Goal: Transaction & Acquisition: Purchase product/service

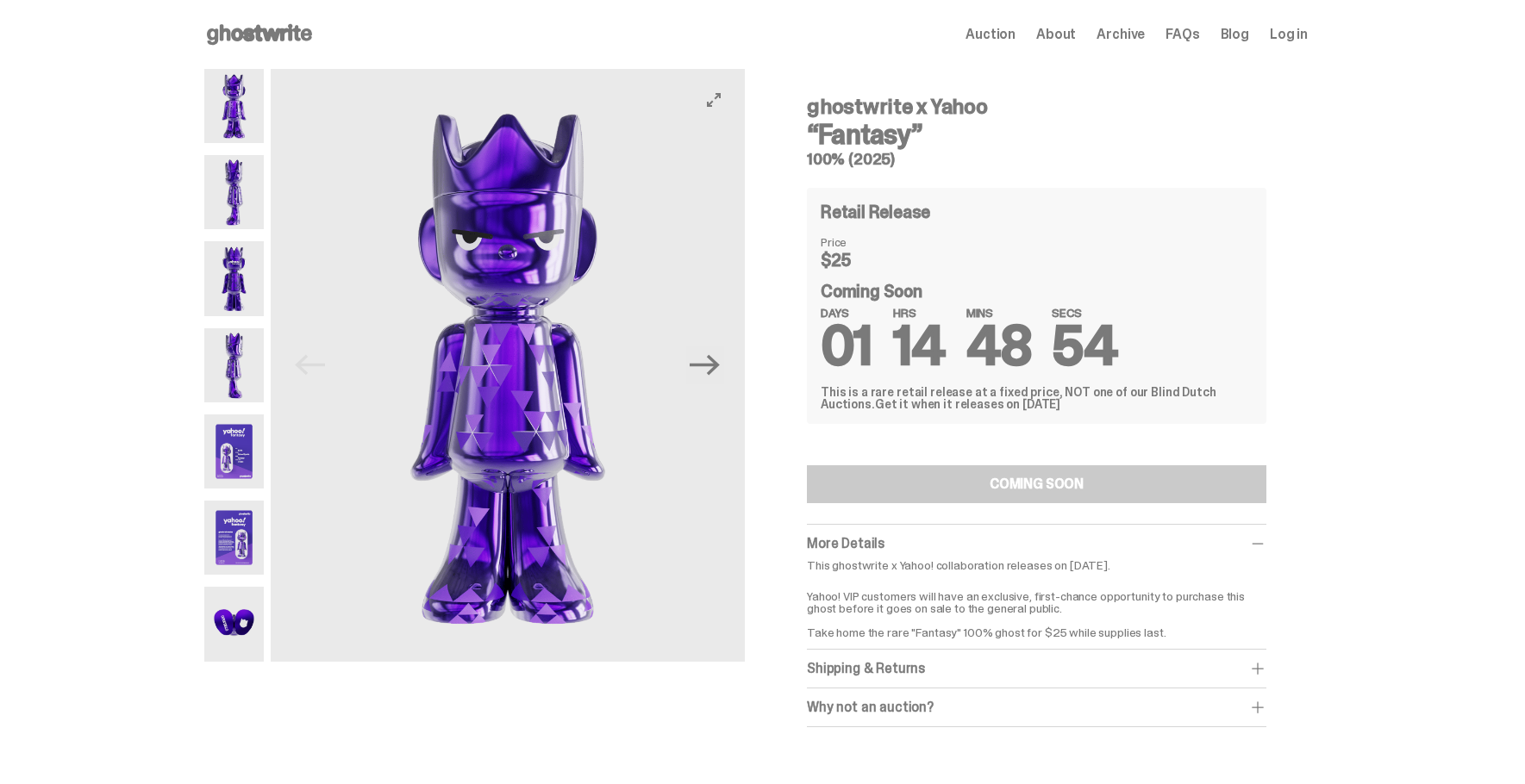
click at [234, 185] on img at bounding box center [234, 191] width 59 height 74
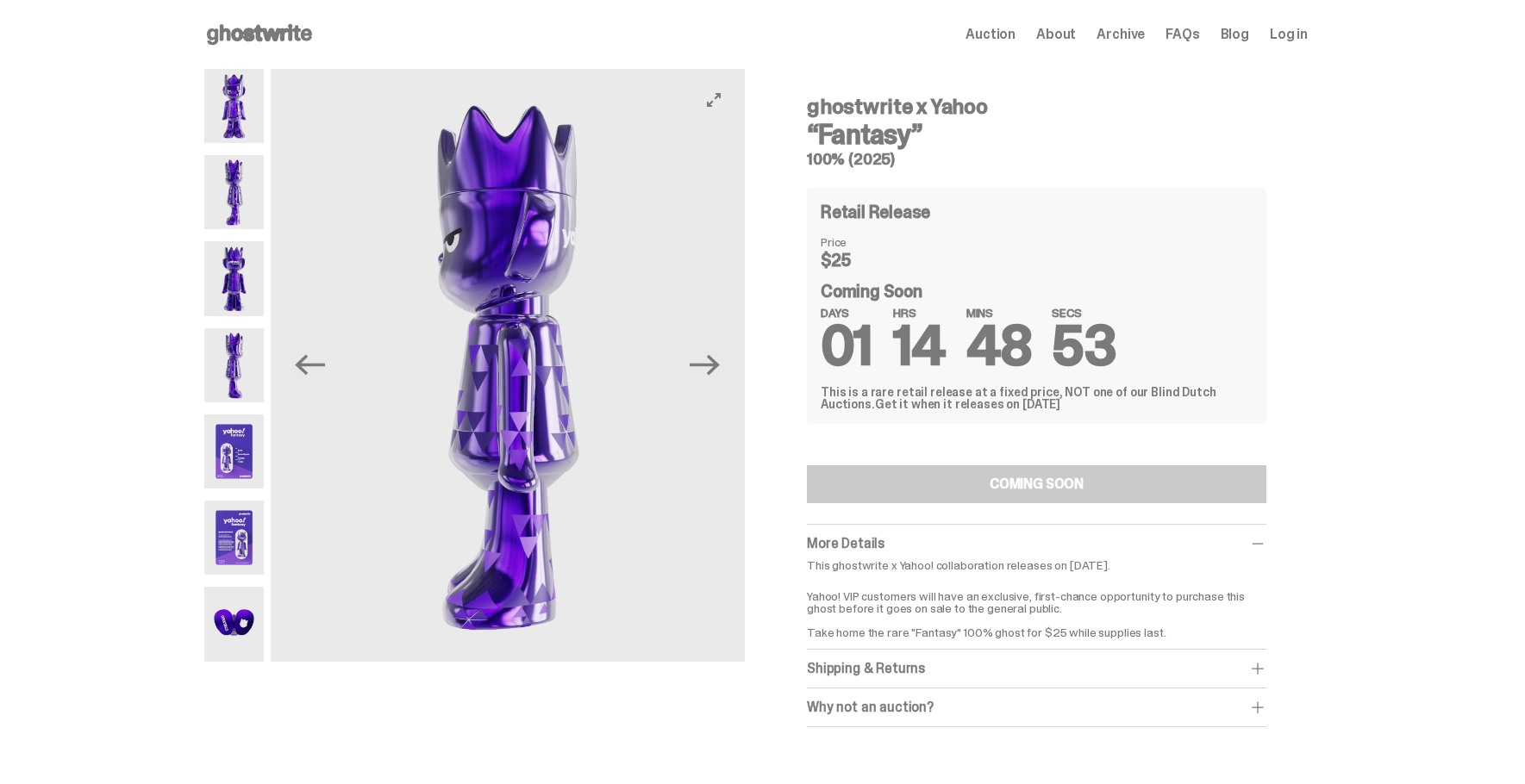
click at [236, 284] on img at bounding box center [234, 278] width 59 height 74
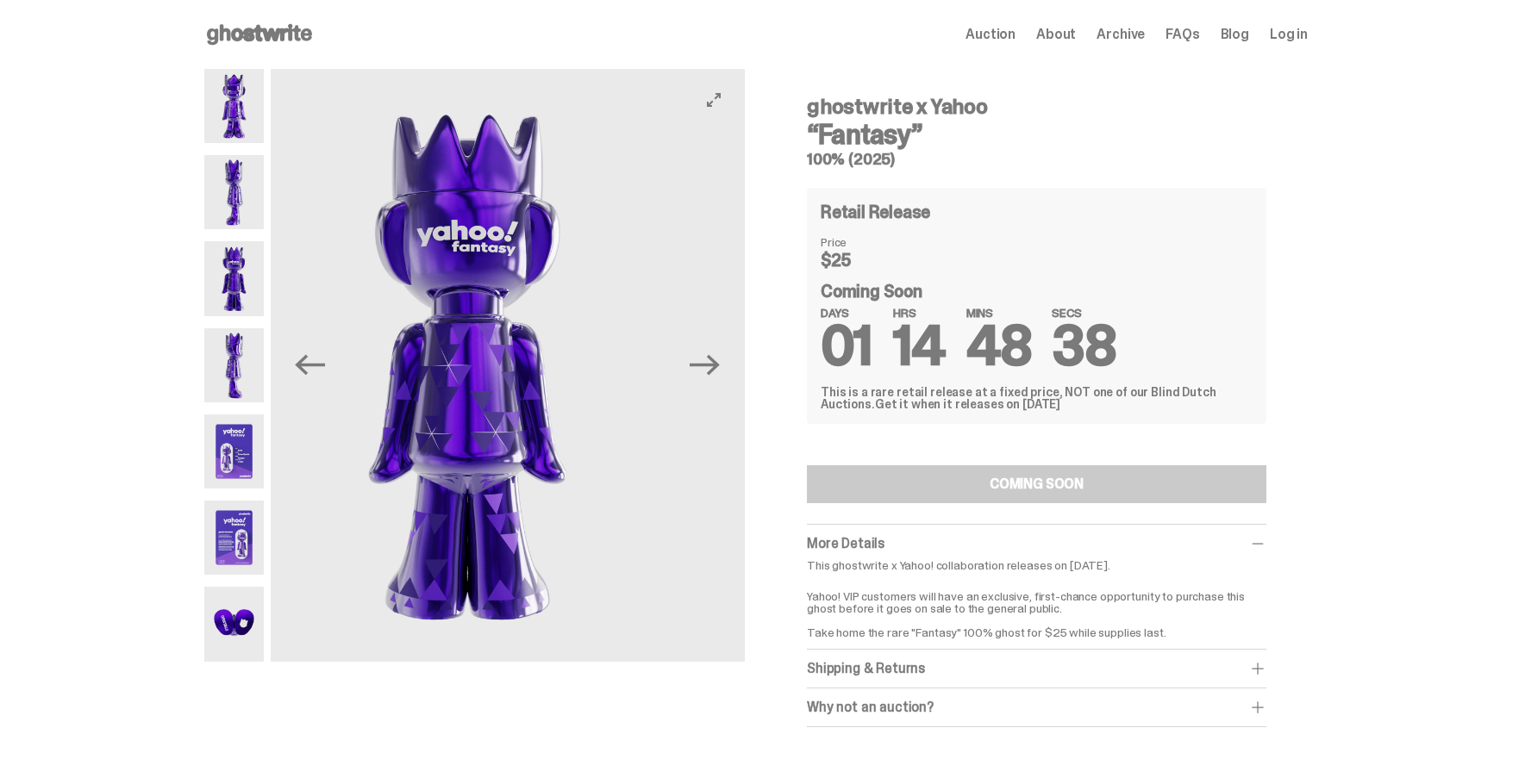
click at [523, 502] on img at bounding box center [467, 365] width 474 height 593
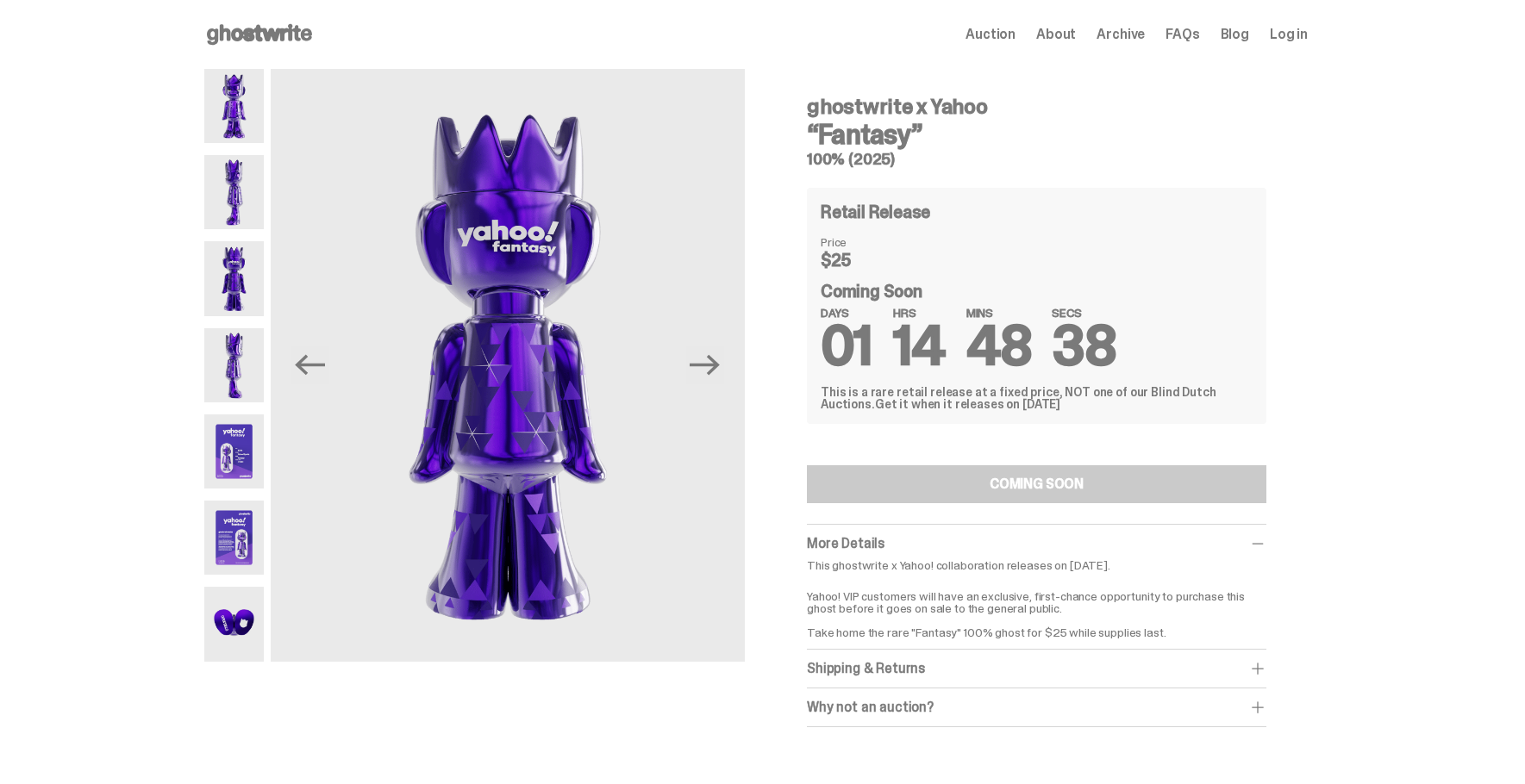
click at [249, 397] on img at bounding box center [234, 365] width 59 height 74
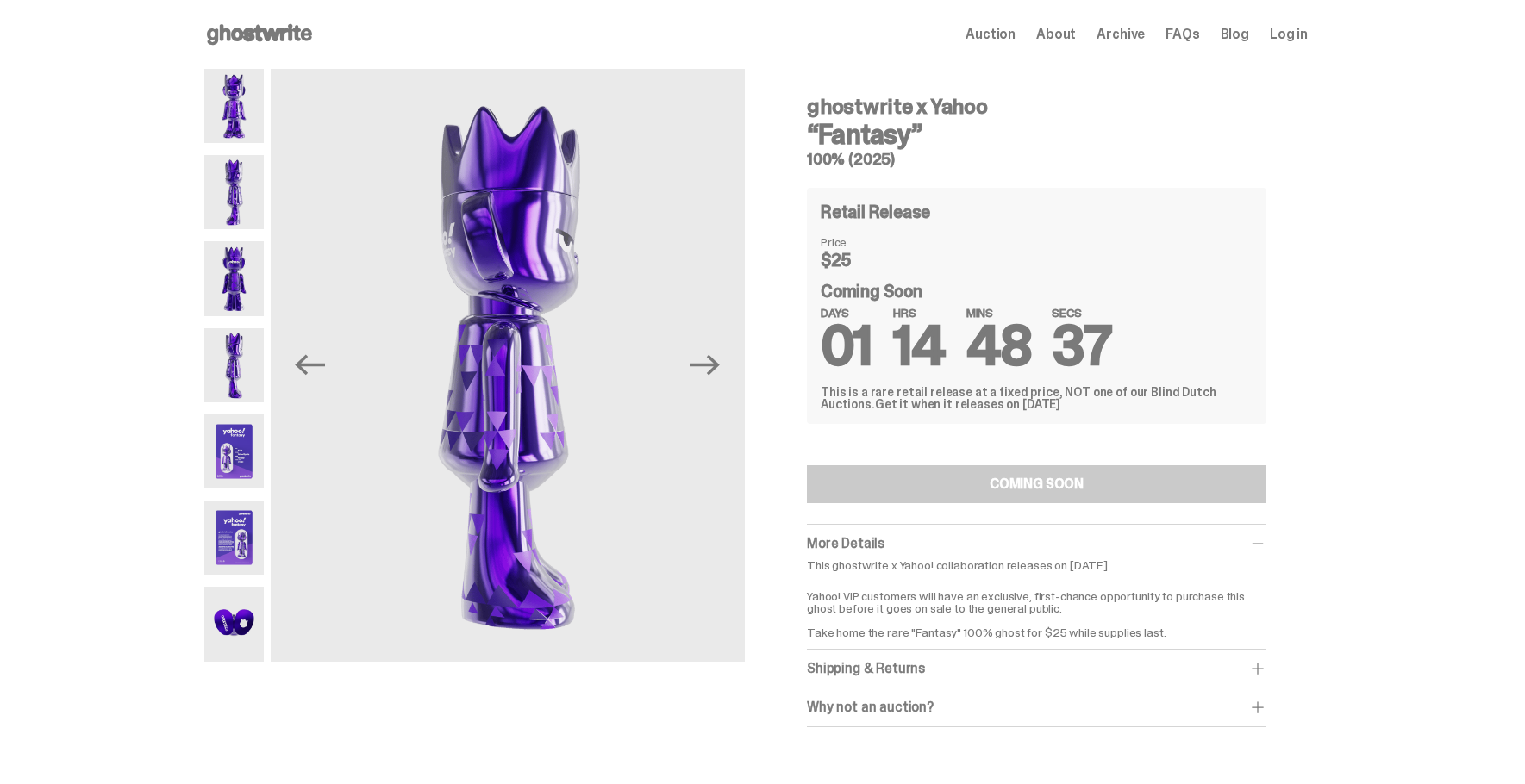
click at [249, 451] on img at bounding box center [234, 451] width 59 height 74
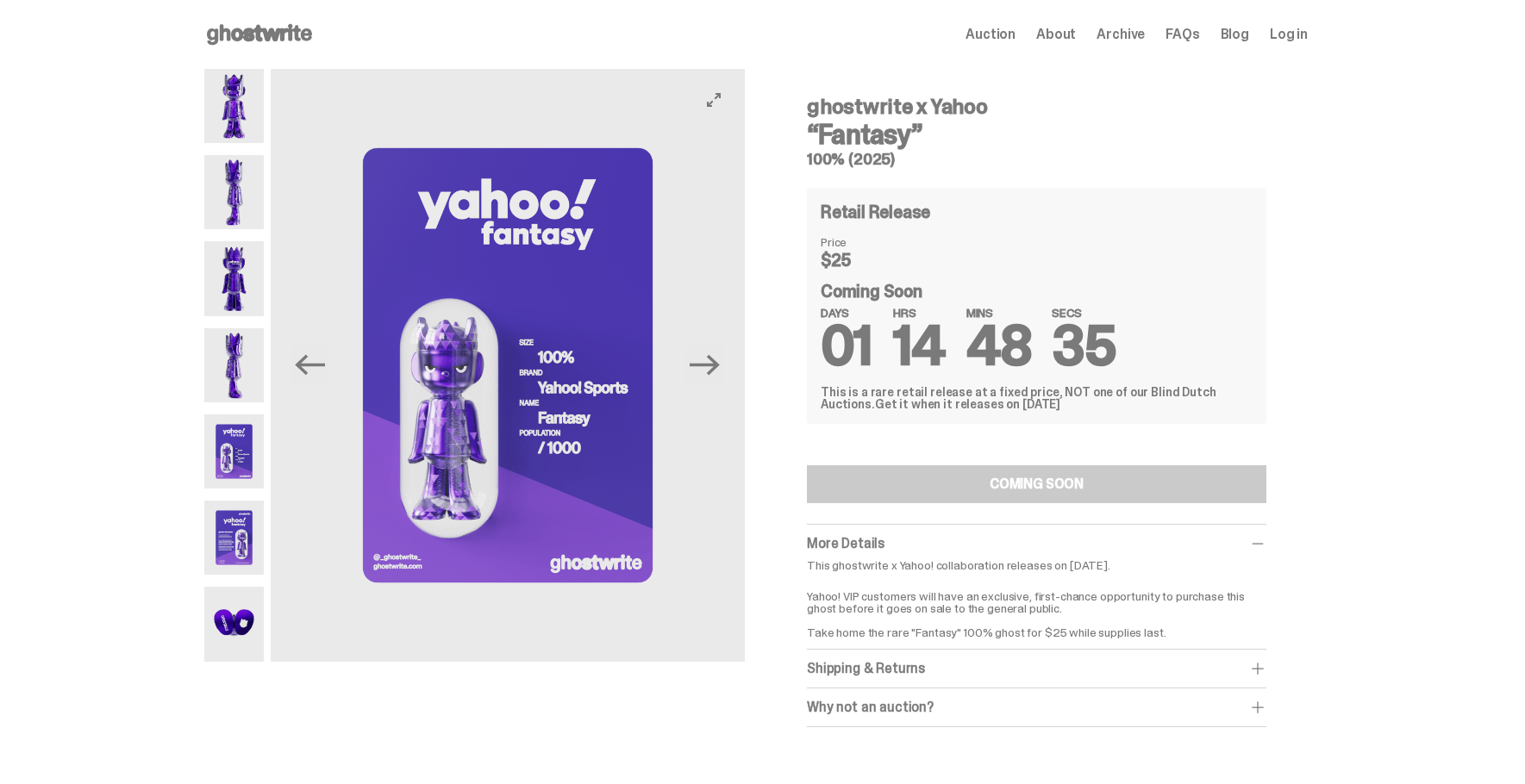
click at [524, 372] on img at bounding box center [507, 365] width 474 height 593
click at [563, 375] on img at bounding box center [507, 365] width 474 height 593
click at [256, 615] on img at bounding box center [234, 623] width 59 height 74
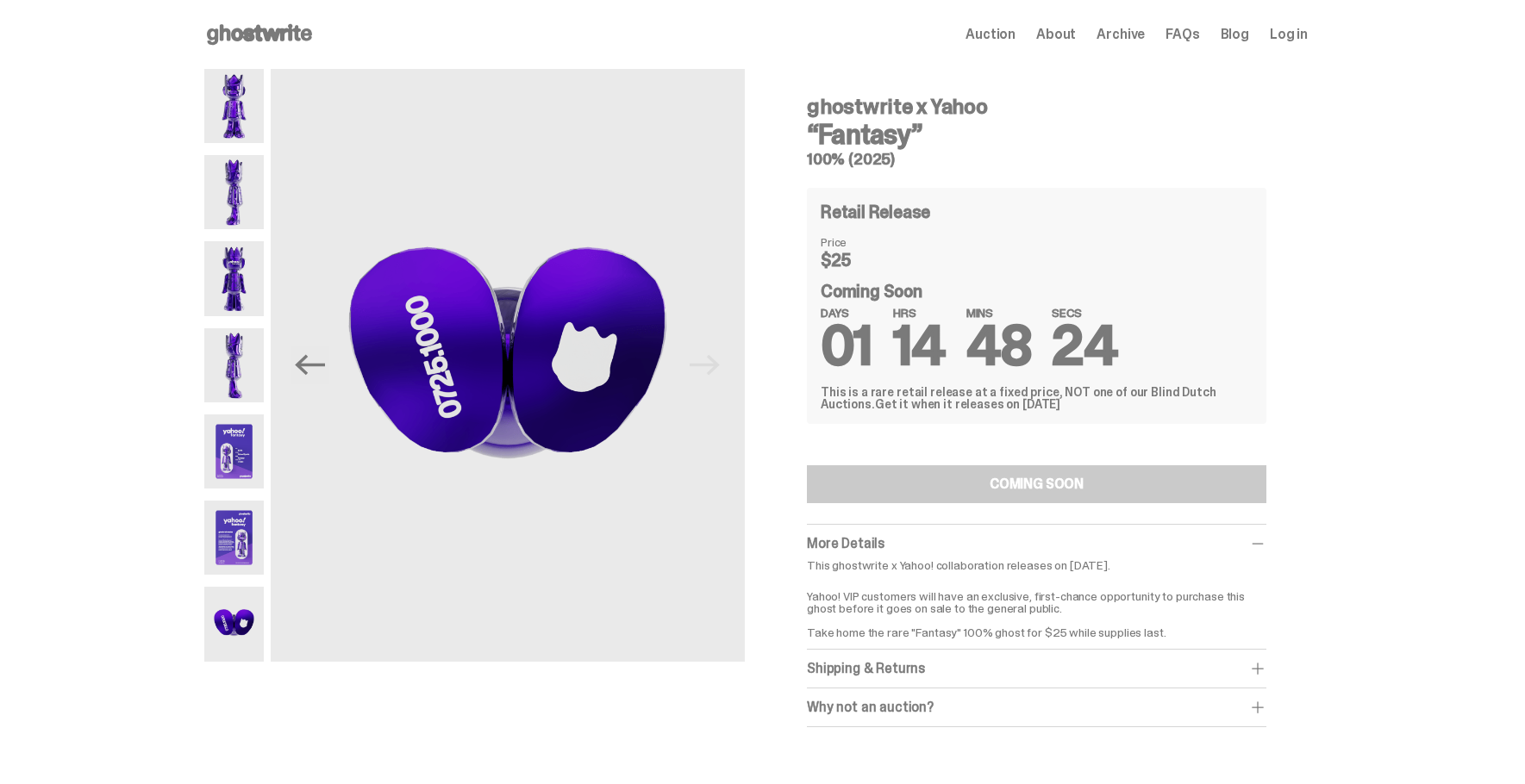
click at [238, 511] on img at bounding box center [234, 537] width 59 height 74
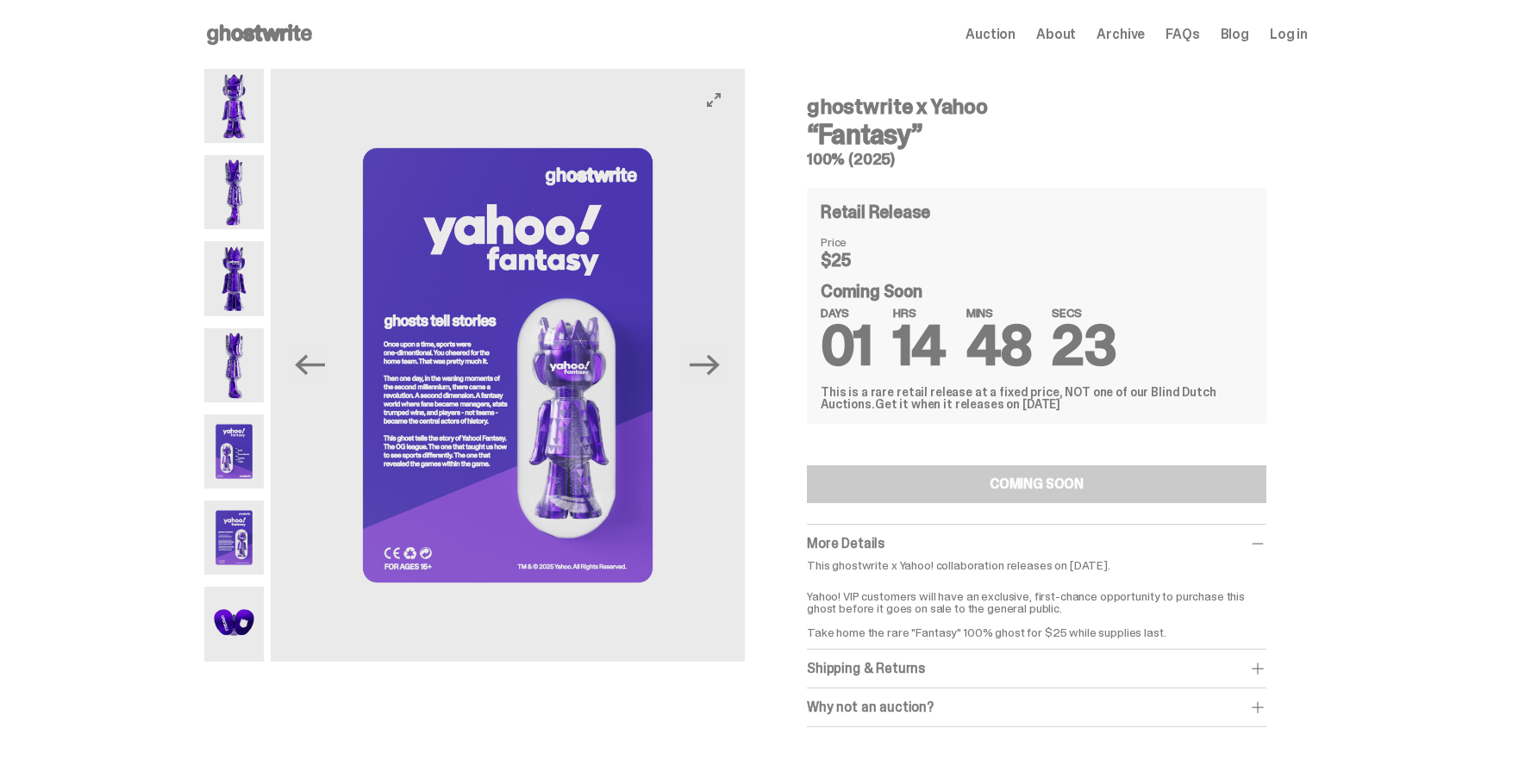
click at [480, 382] on img at bounding box center [507, 365] width 474 height 593
click at [924, 666] on div "Shipping & Returns" at bounding box center [1036, 669] width 460 height 17
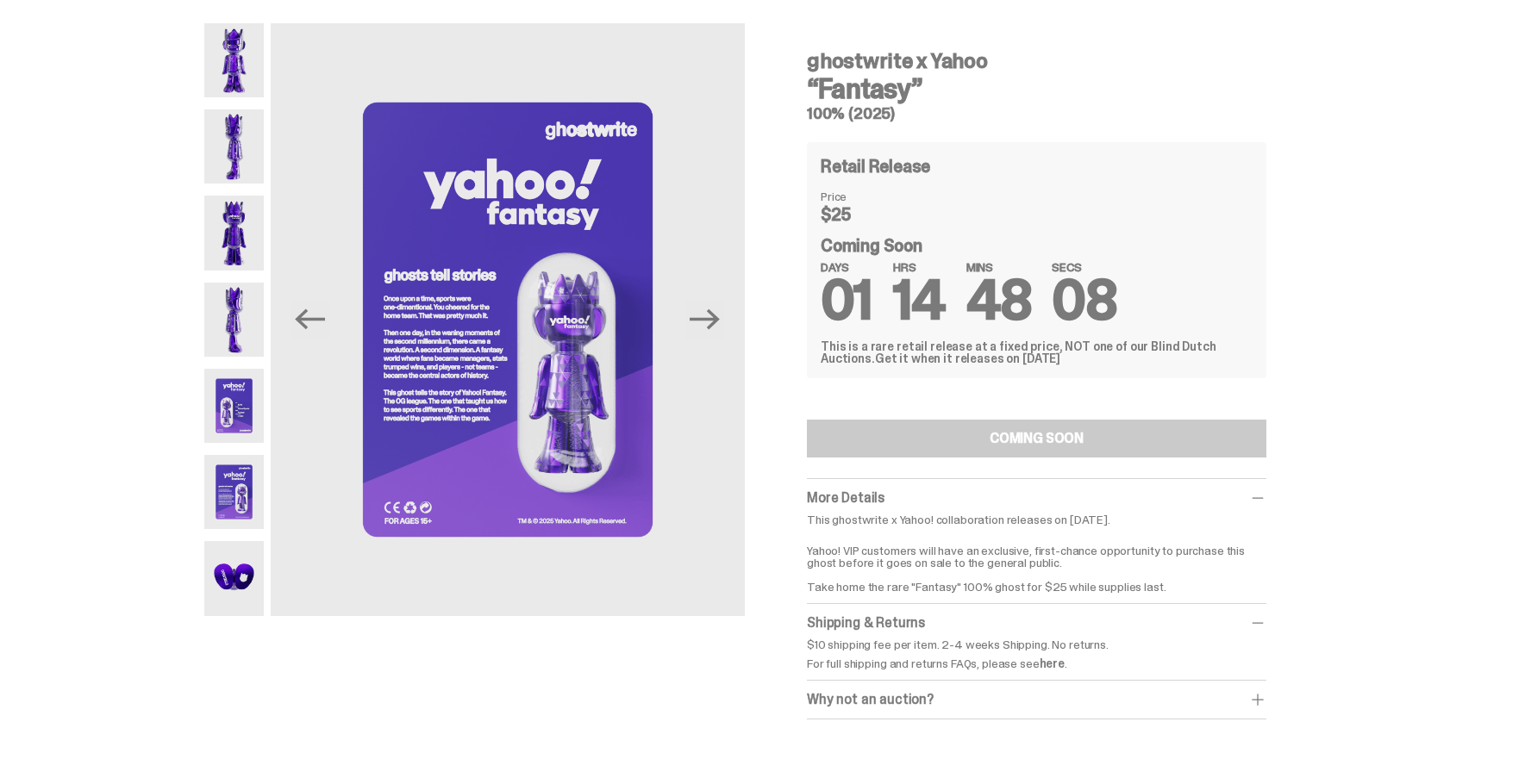
scroll to position [172, 0]
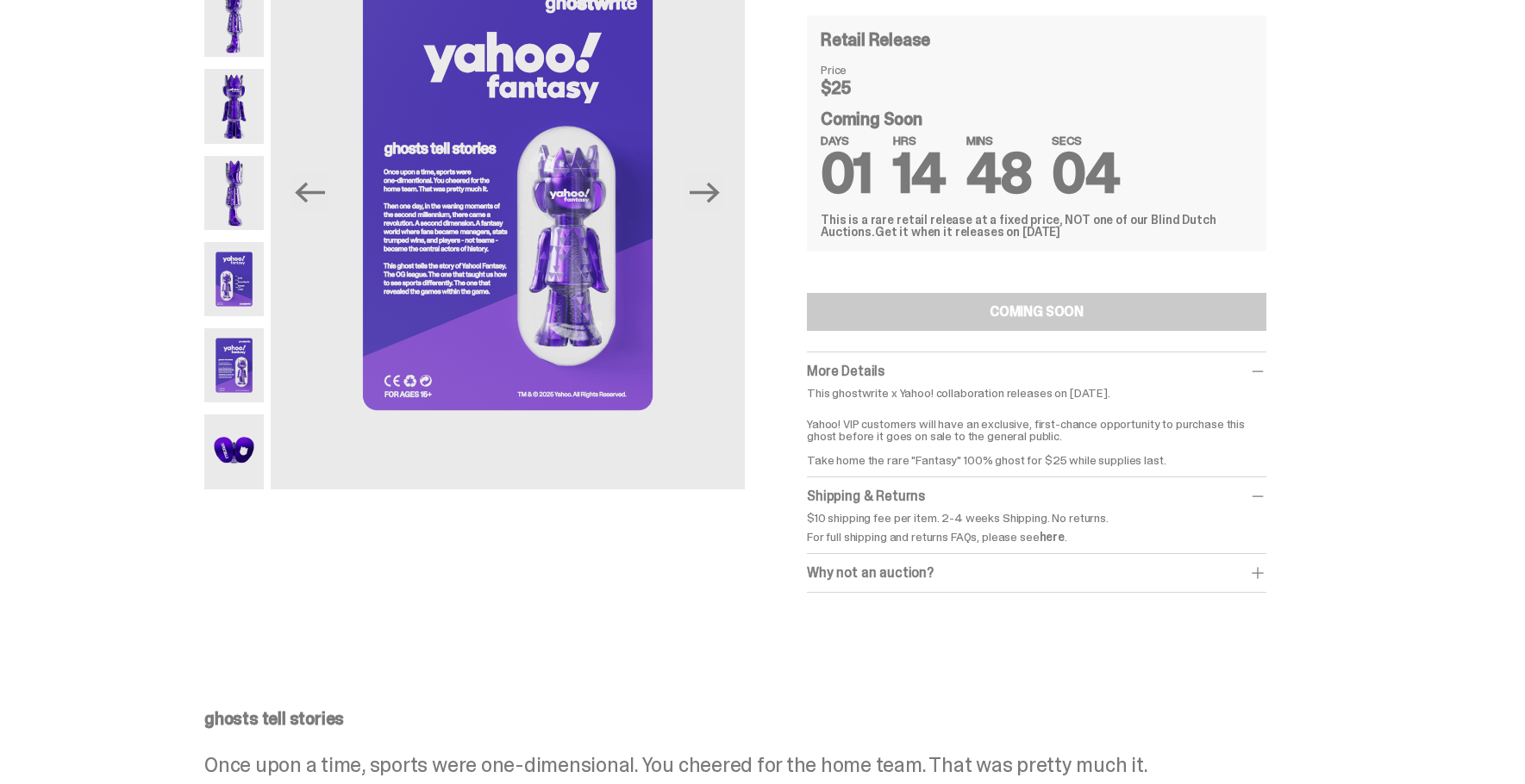
click at [884, 572] on div "Why not an auction?" at bounding box center [1036, 574] width 460 height 17
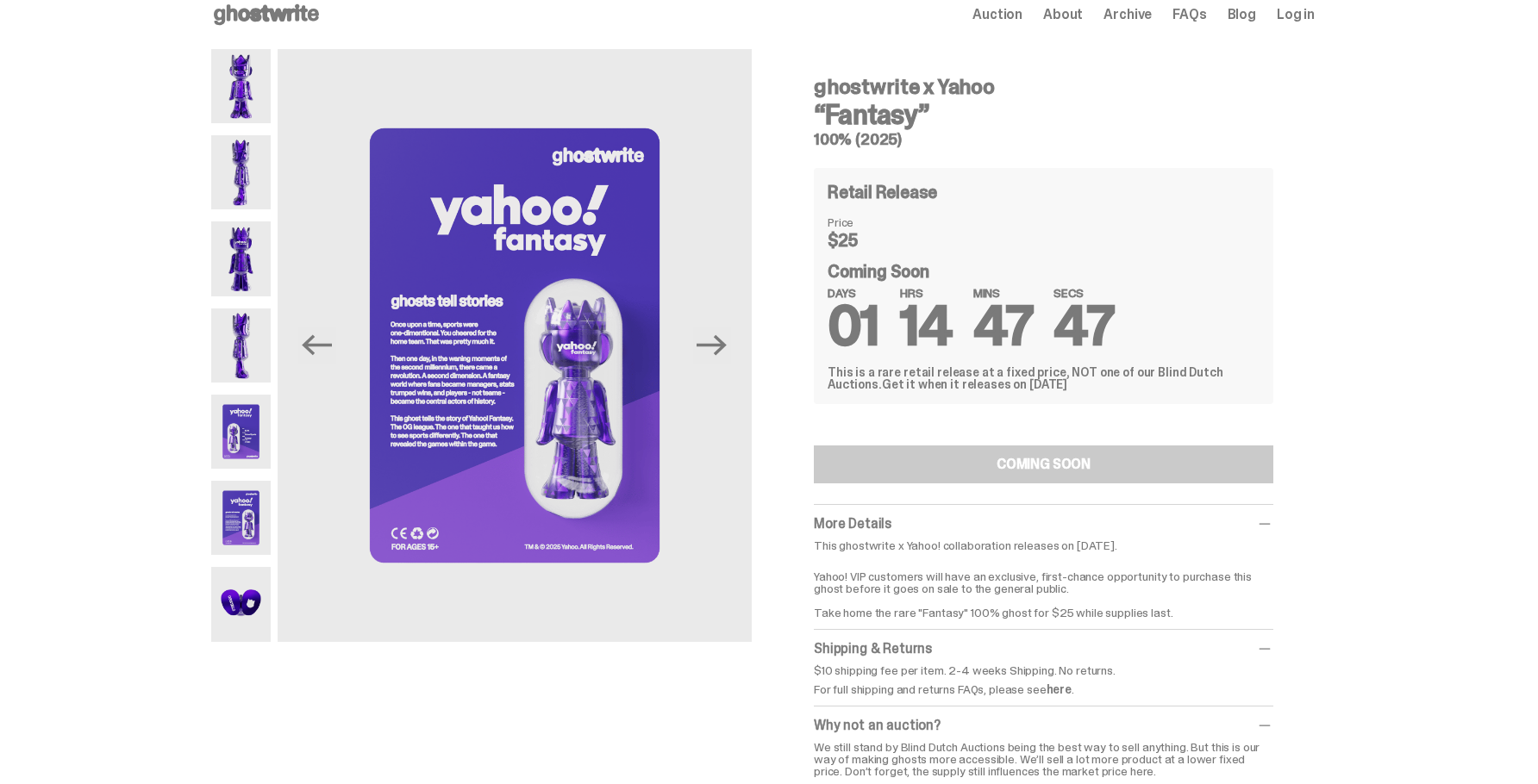
scroll to position [0, 0]
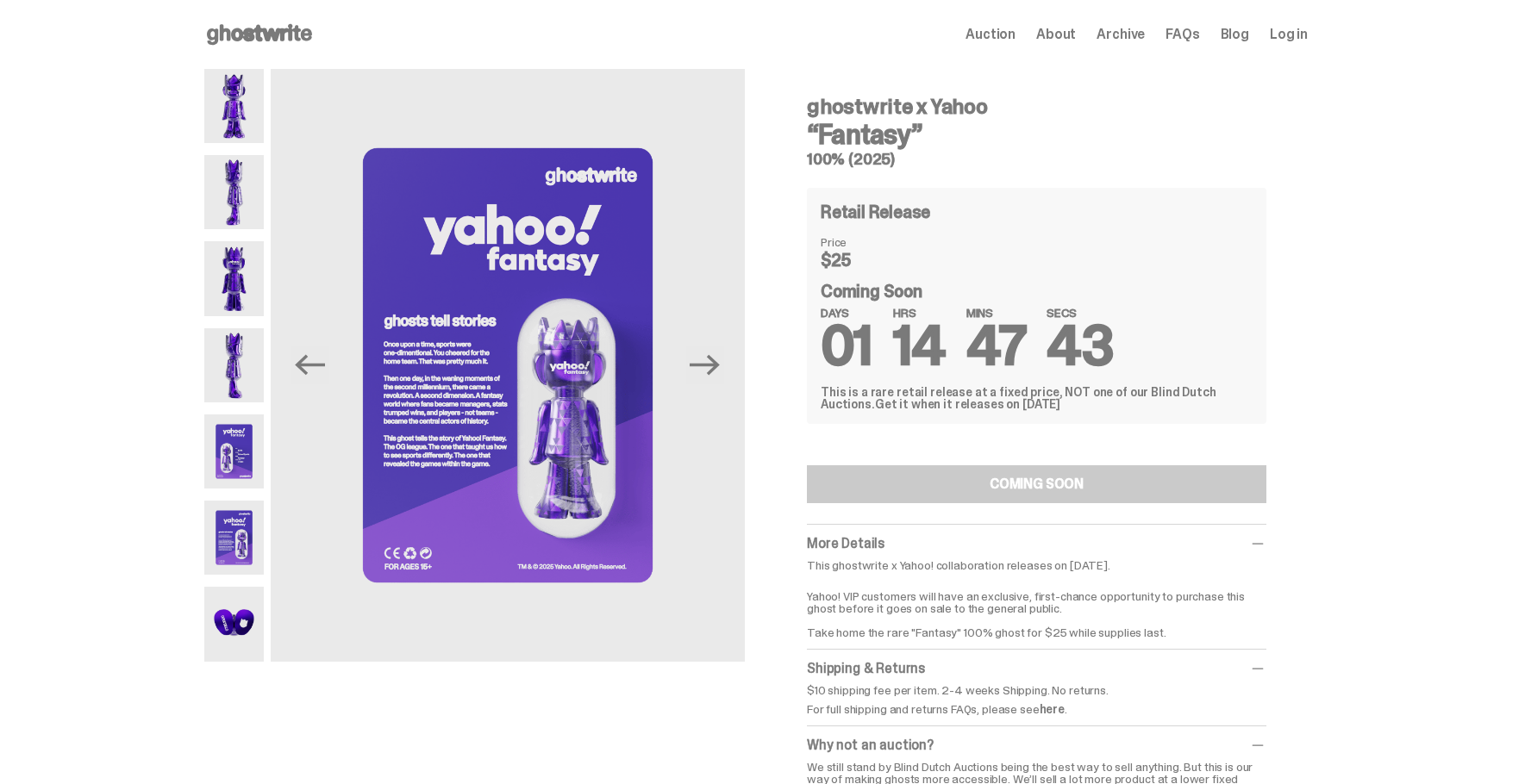
click at [240, 116] on img at bounding box center [234, 105] width 59 height 74
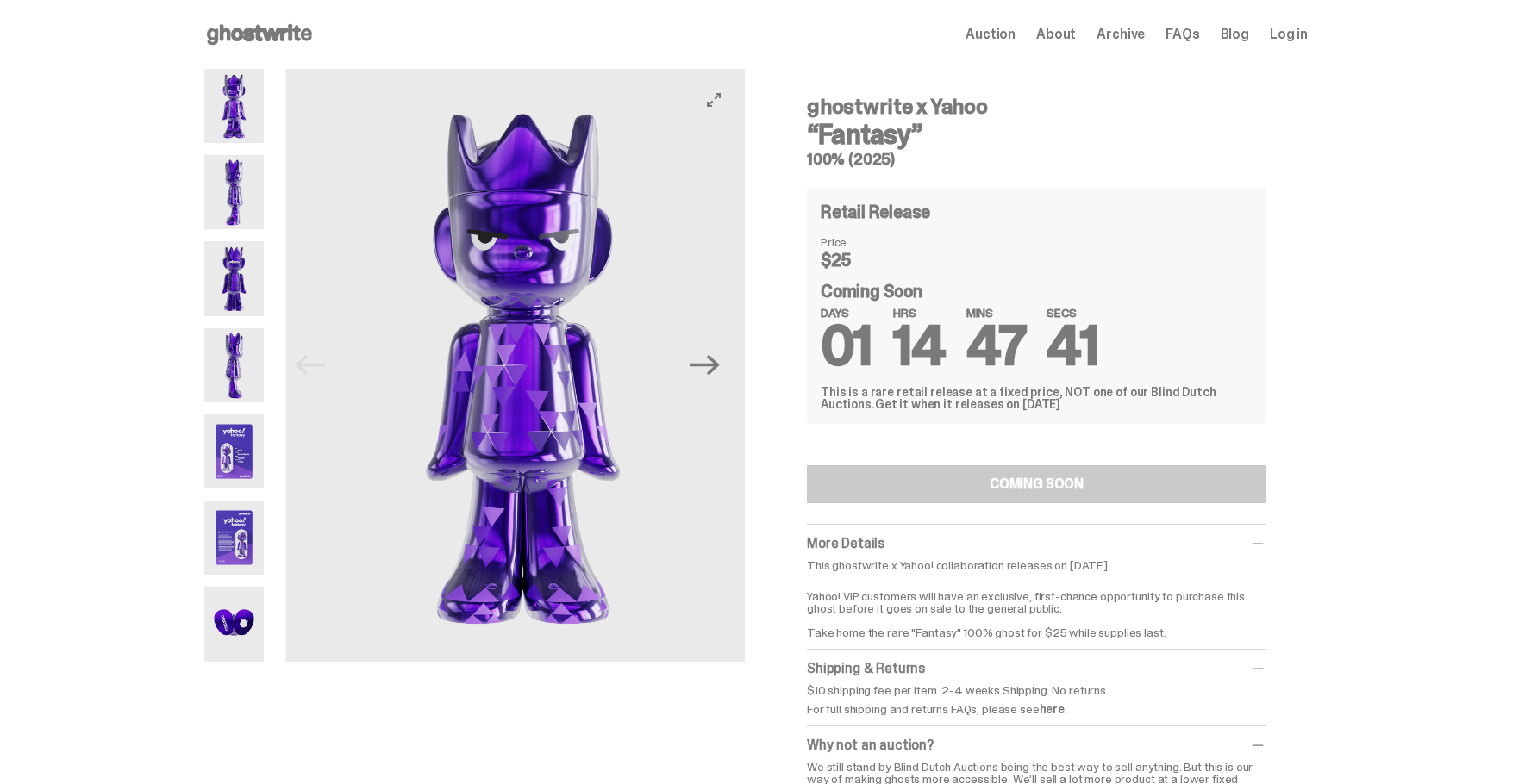
click at [579, 195] on img at bounding box center [523, 365] width 474 height 593
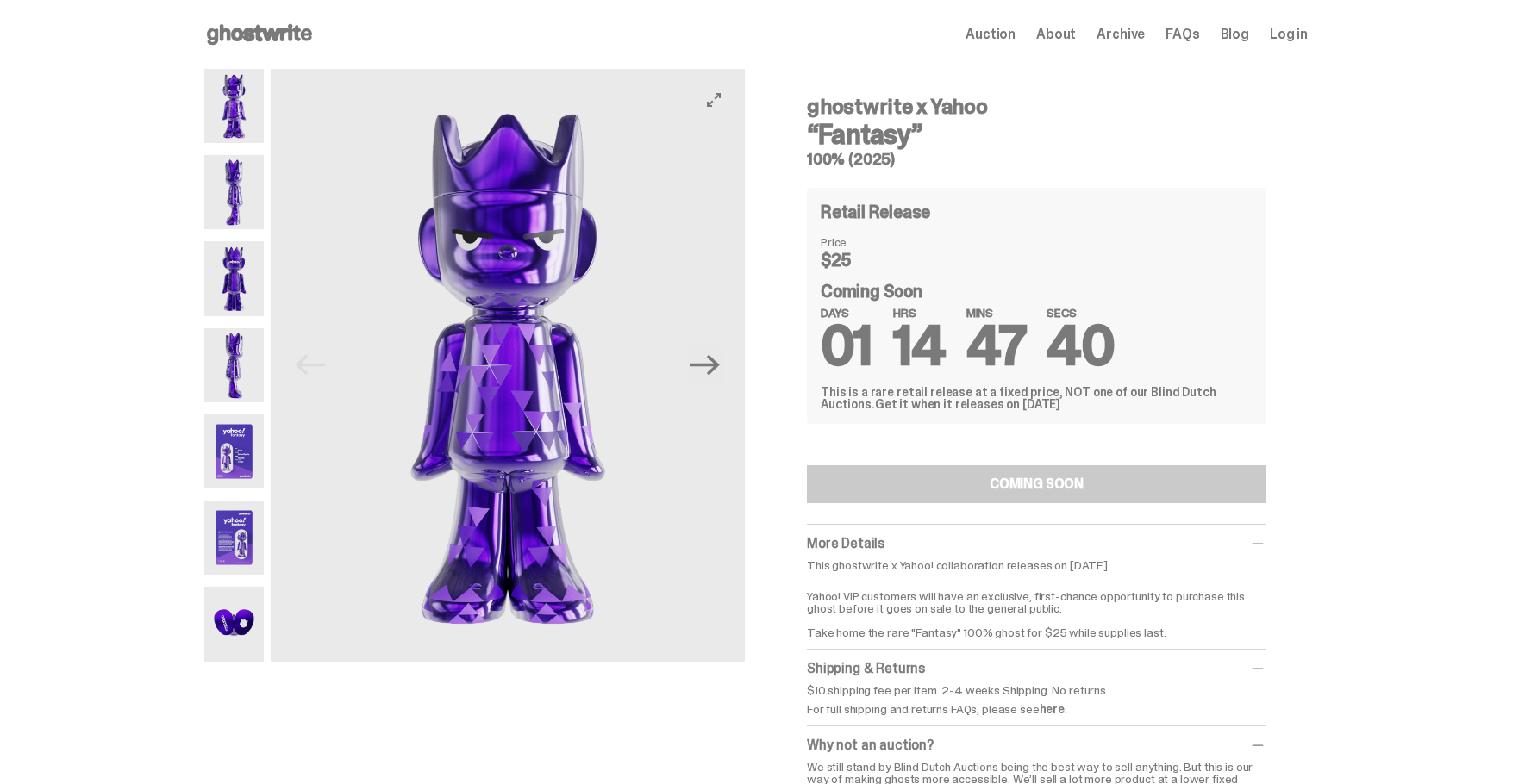
click at [719, 112] on img at bounding box center [507, 365] width 474 height 593
click at [716, 103] on icon "View full-screen" at bounding box center [714, 100] width 14 height 14
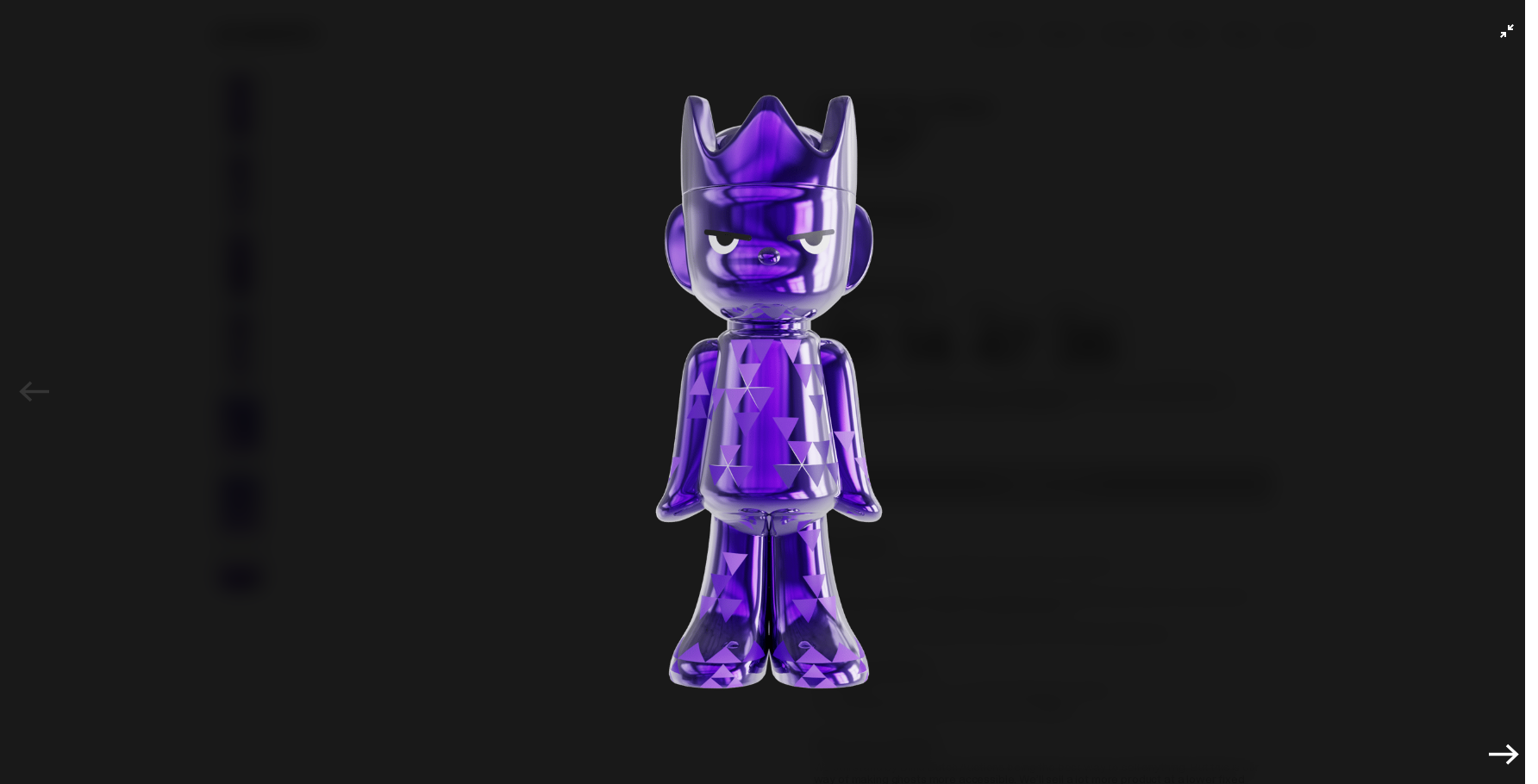
click at [1508, 764] on button "Next" at bounding box center [1504, 755] width 38 height 38
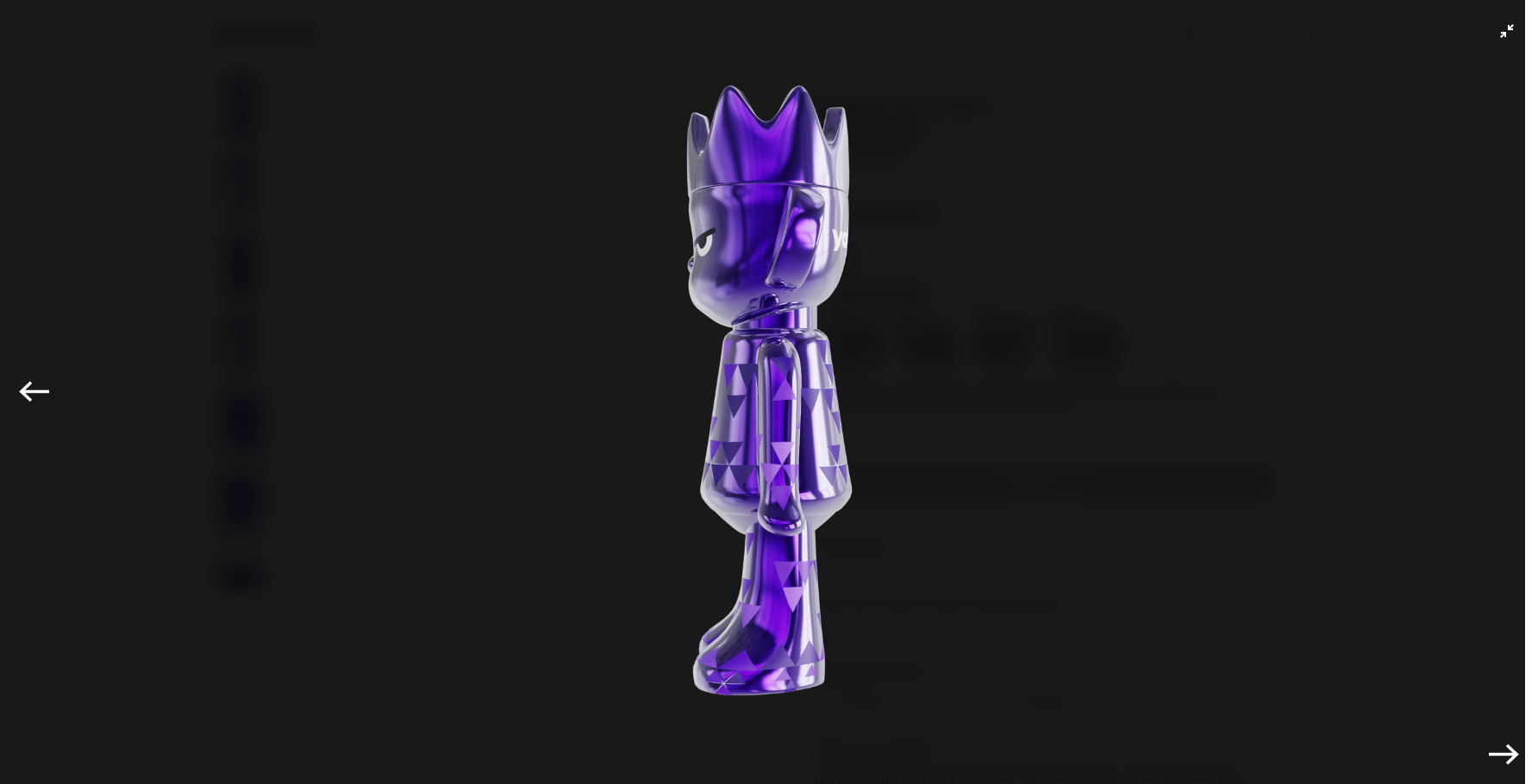
click at [1508, 764] on button "Next" at bounding box center [1504, 755] width 38 height 38
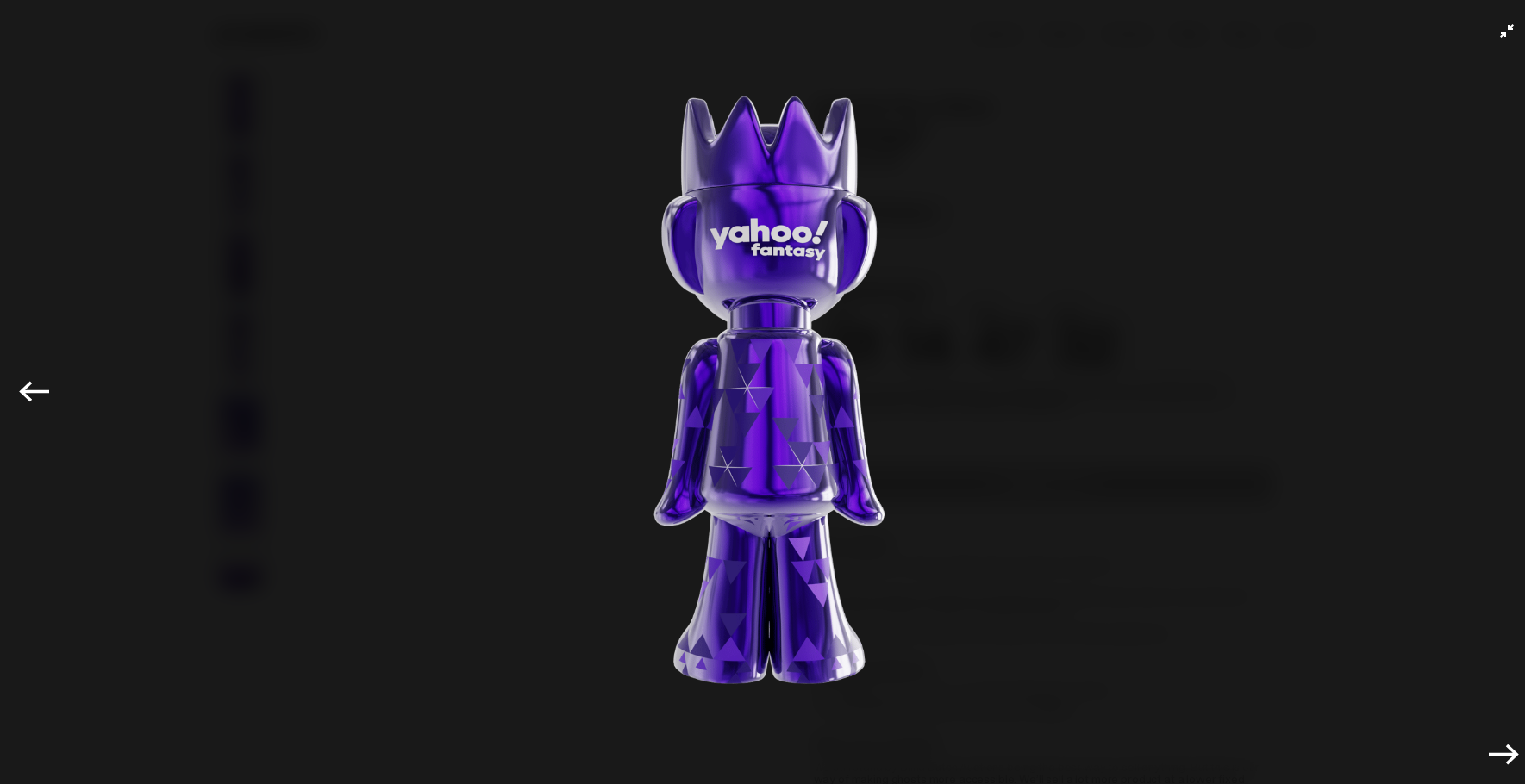
click at [1508, 764] on button "Next" at bounding box center [1504, 755] width 38 height 38
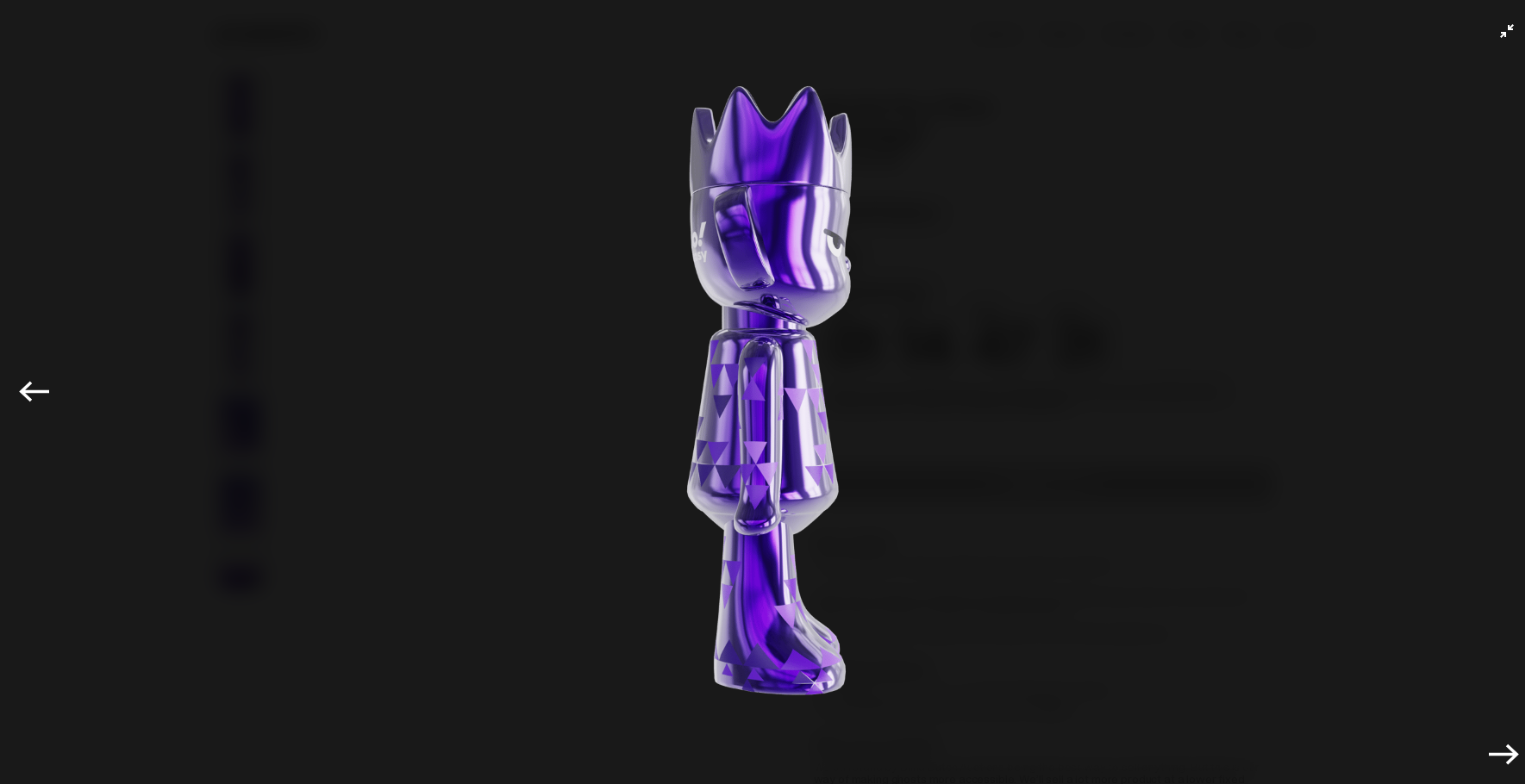
click at [1508, 764] on button "Next" at bounding box center [1504, 755] width 38 height 38
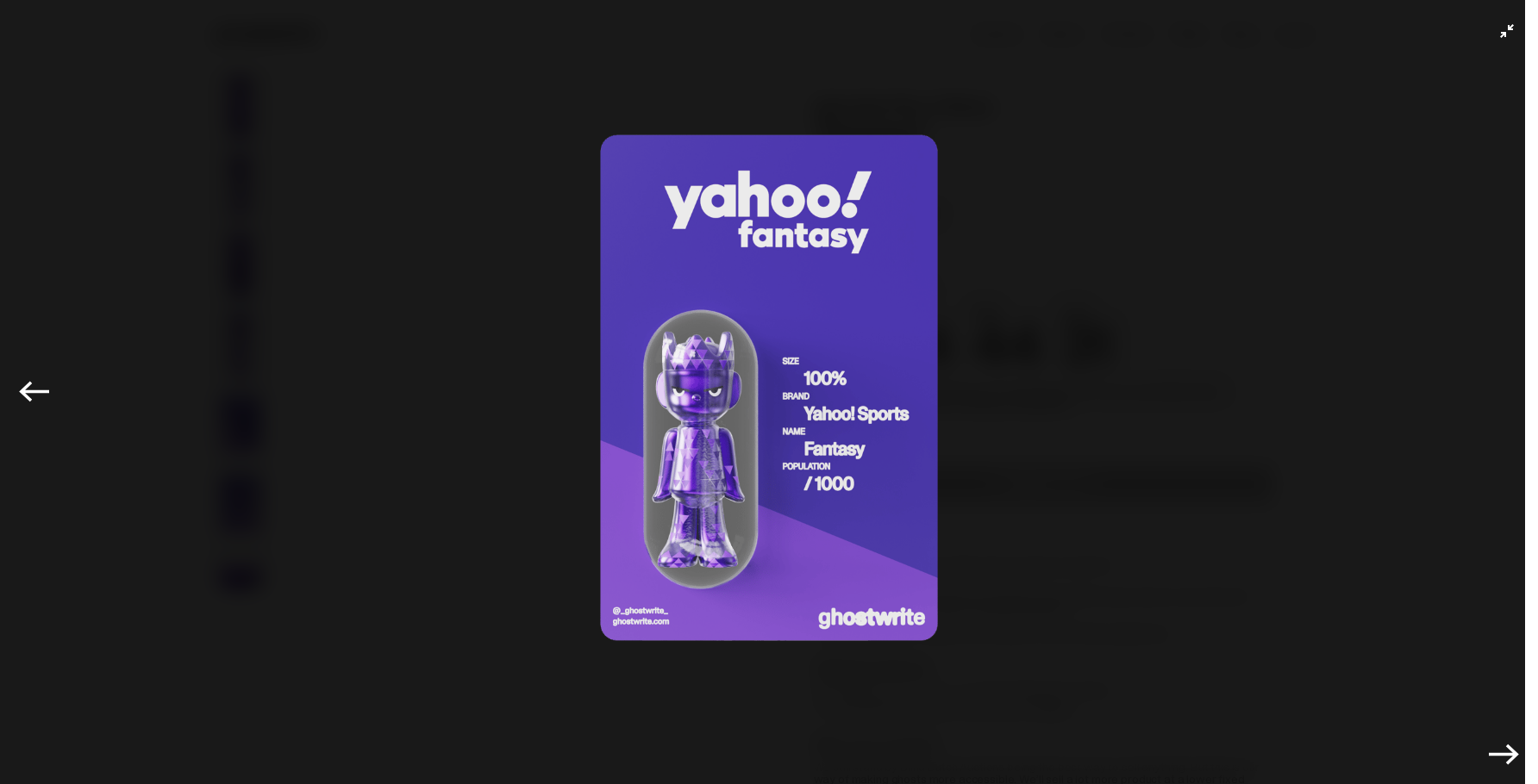
click at [1274, 276] on img at bounding box center [769, 388] width 1452 height 689
drag, startPoint x: 502, startPoint y: 166, endPoint x: 486, endPoint y: 161, distance: 16.8
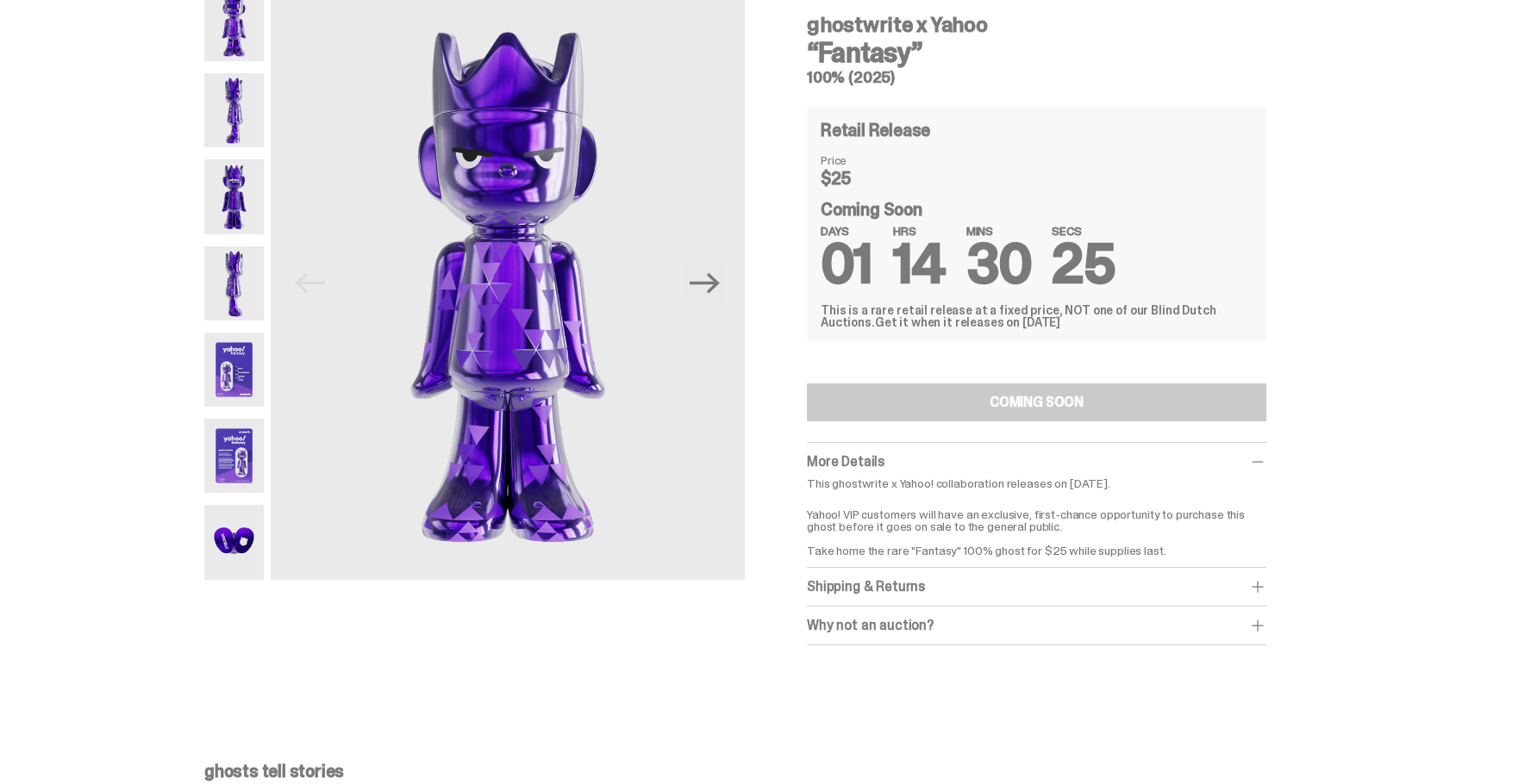
scroll to position [86, 0]
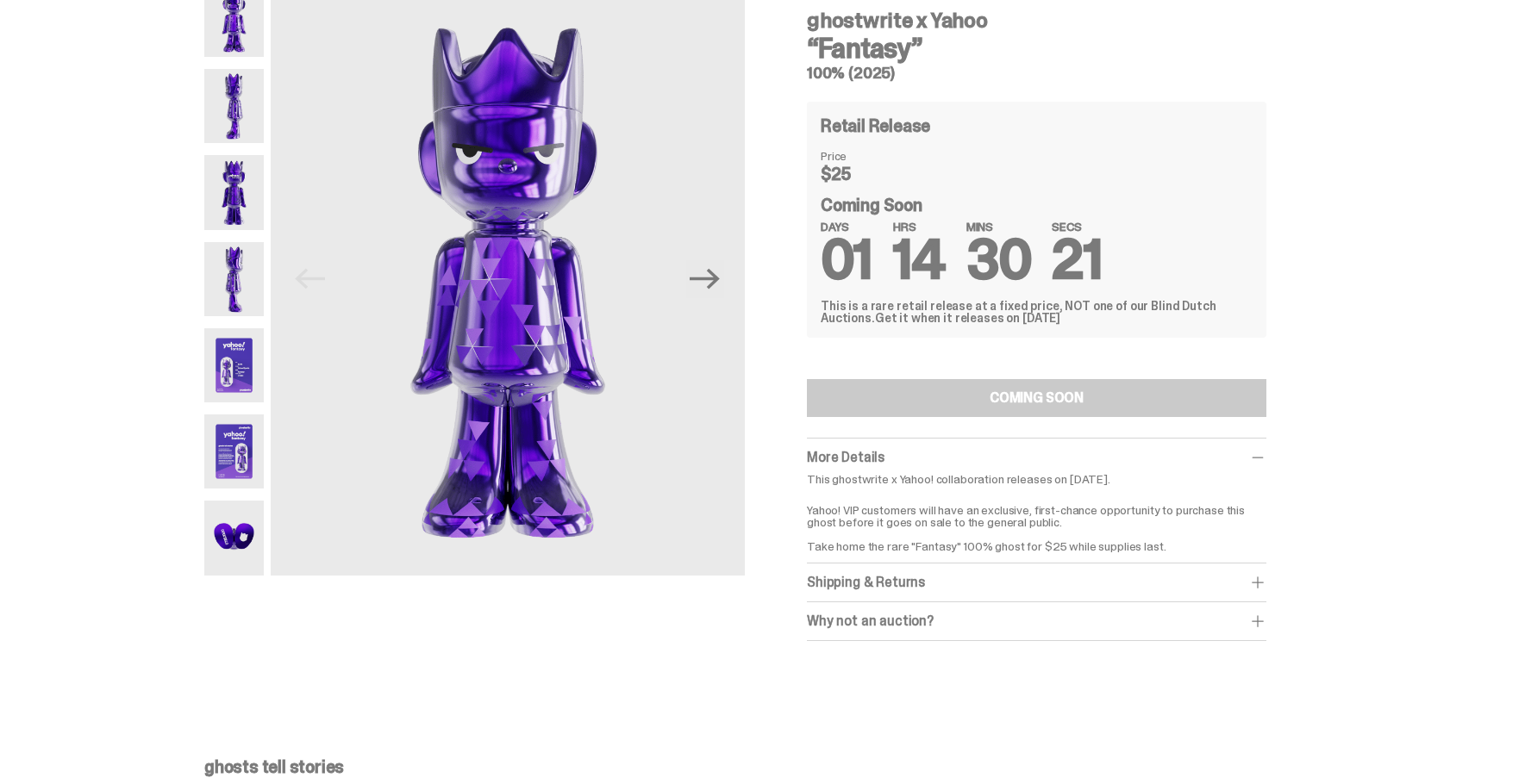
click at [996, 575] on div "Shipping & Returns" at bounding box center [1036, 582] width 460 height 17
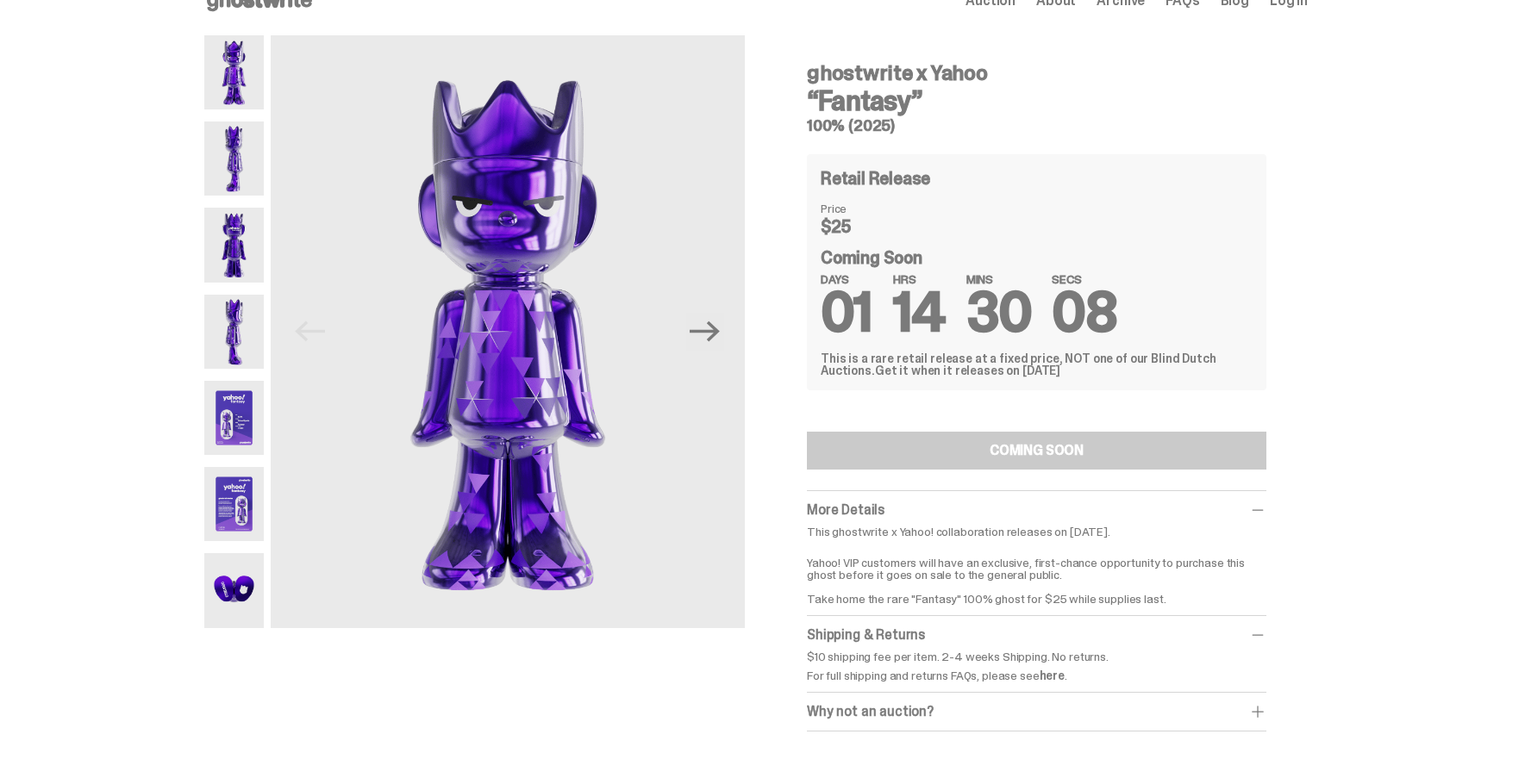
scroll to position [0, 0]
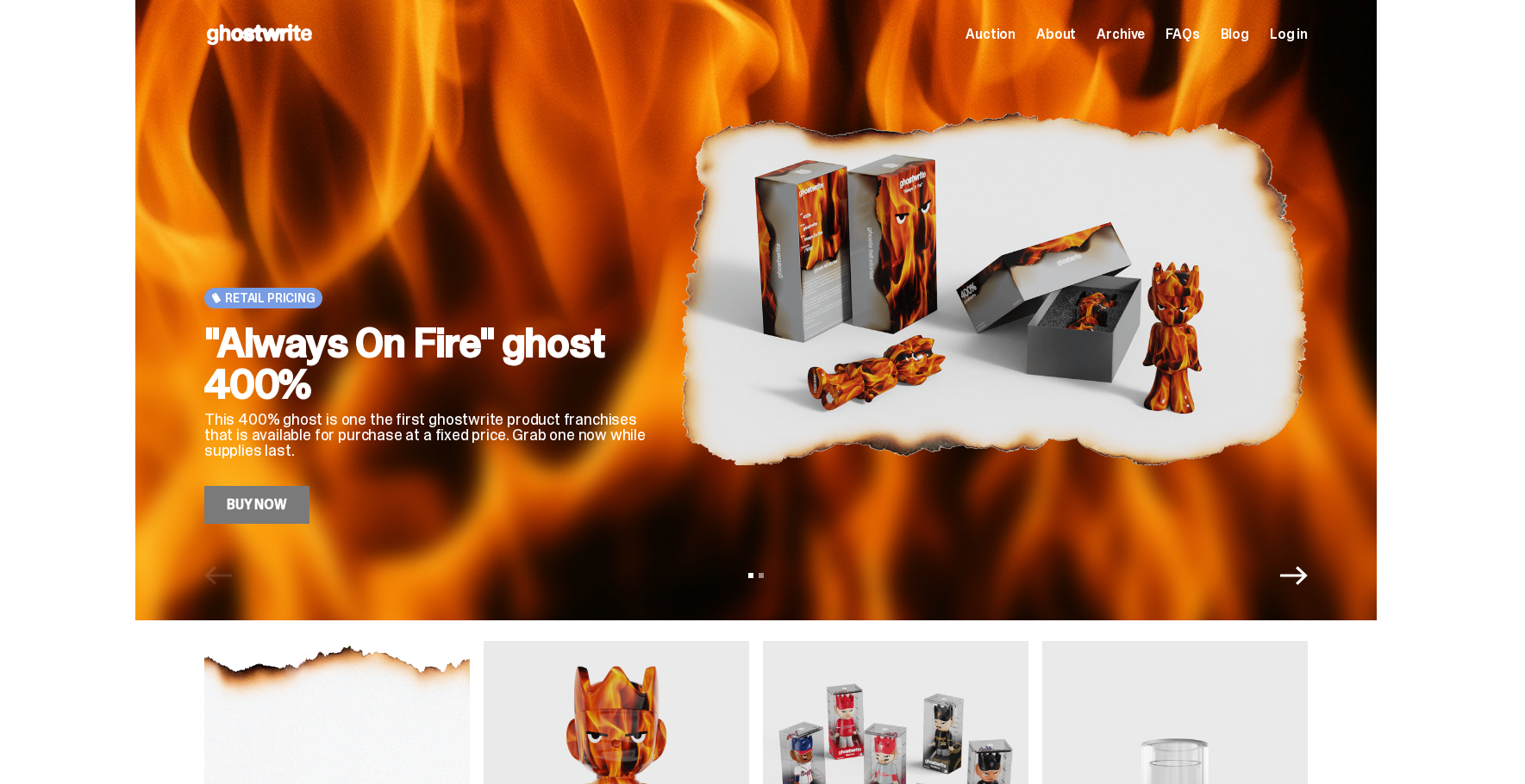
click at [252, 509] on link "Buy Now" at bounding box center [256, 505] width 105 height 38
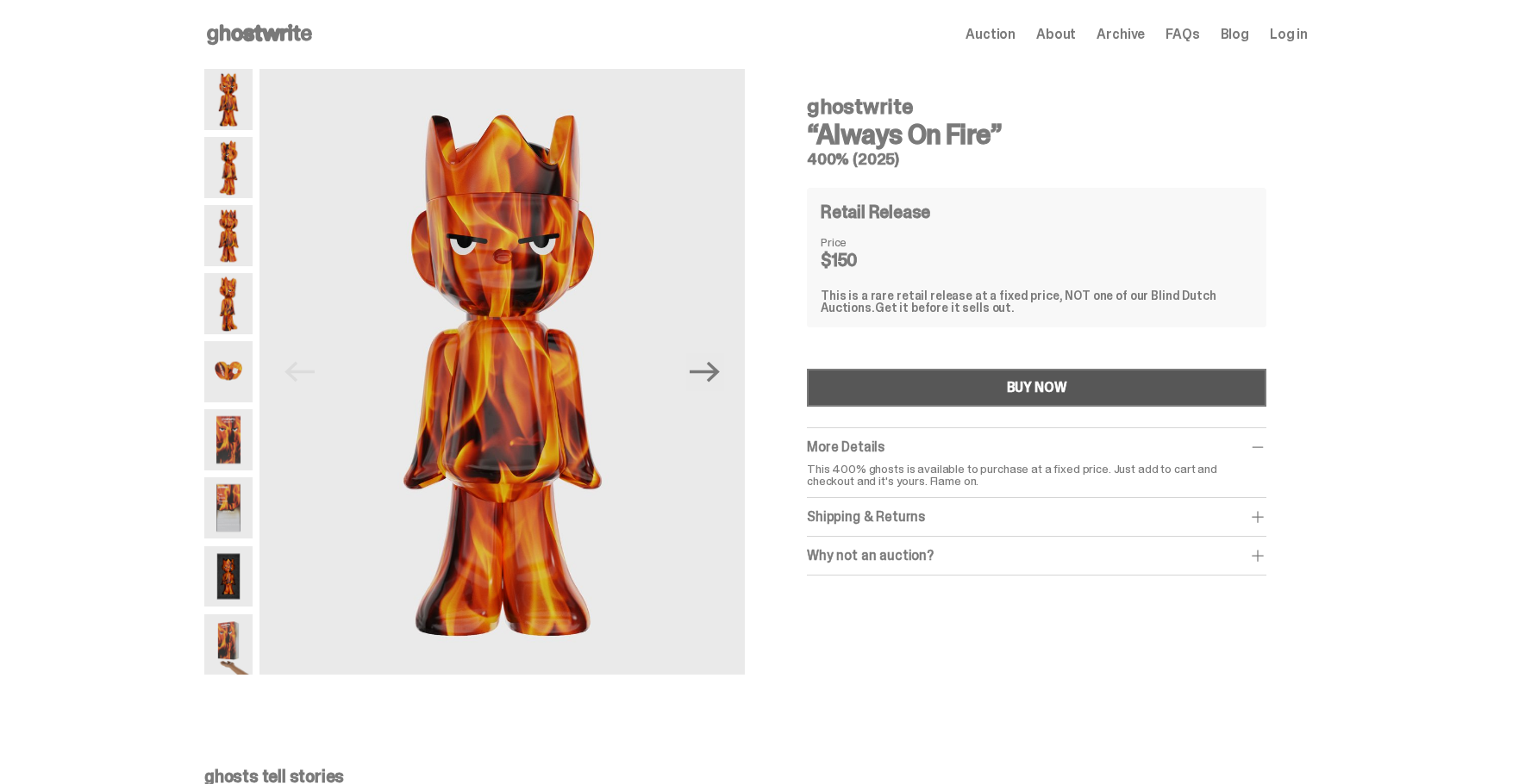
click at [968, 390] on button "BUY NOW" at bounding box center [1036, 388] width 460 height 38
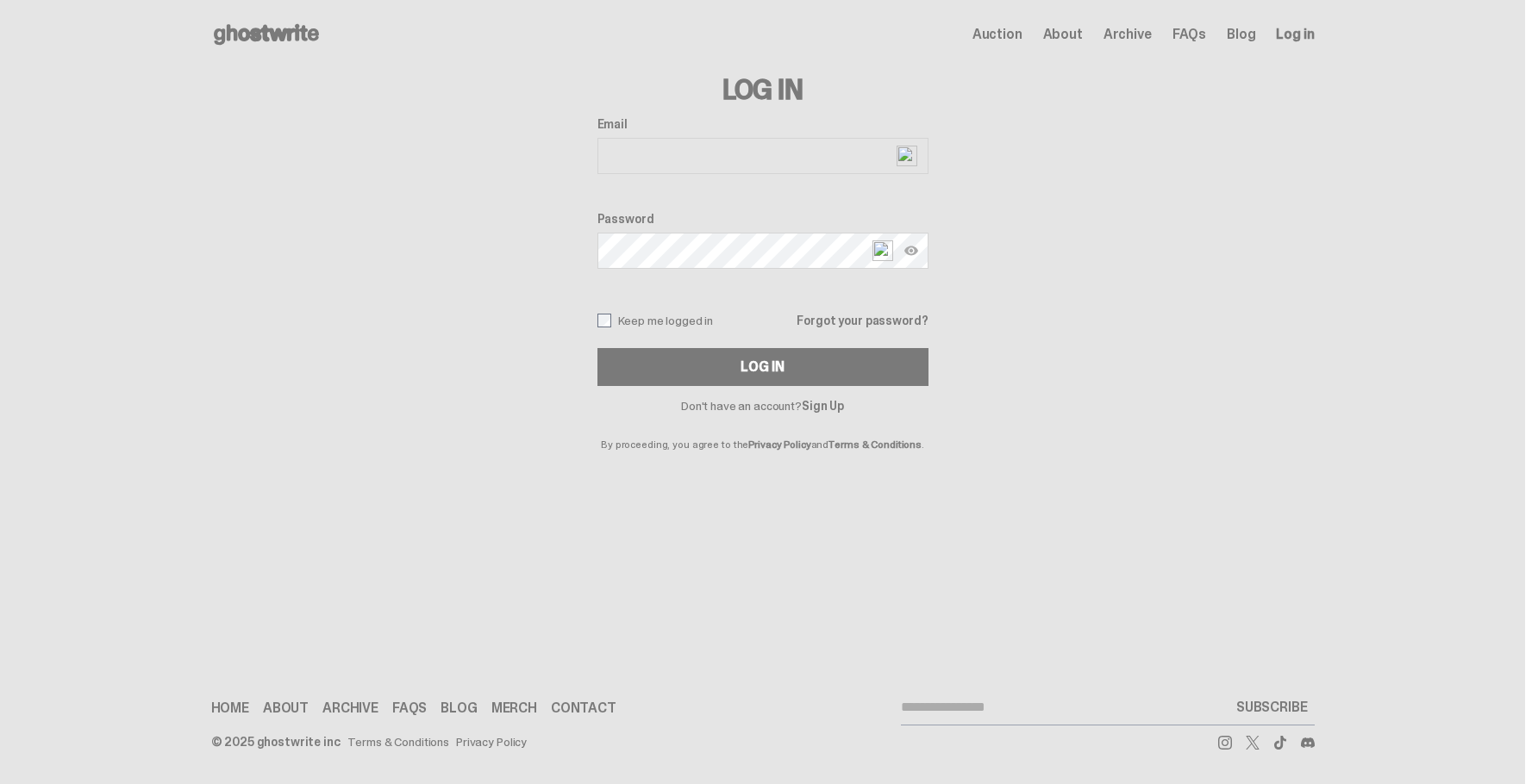
click at [709, 155] on input "Email" at bounding box center [762, 156] width 331 height 37
click at [599, 167] on input "Email" at bounding box center [762, 156] width 331 height 37
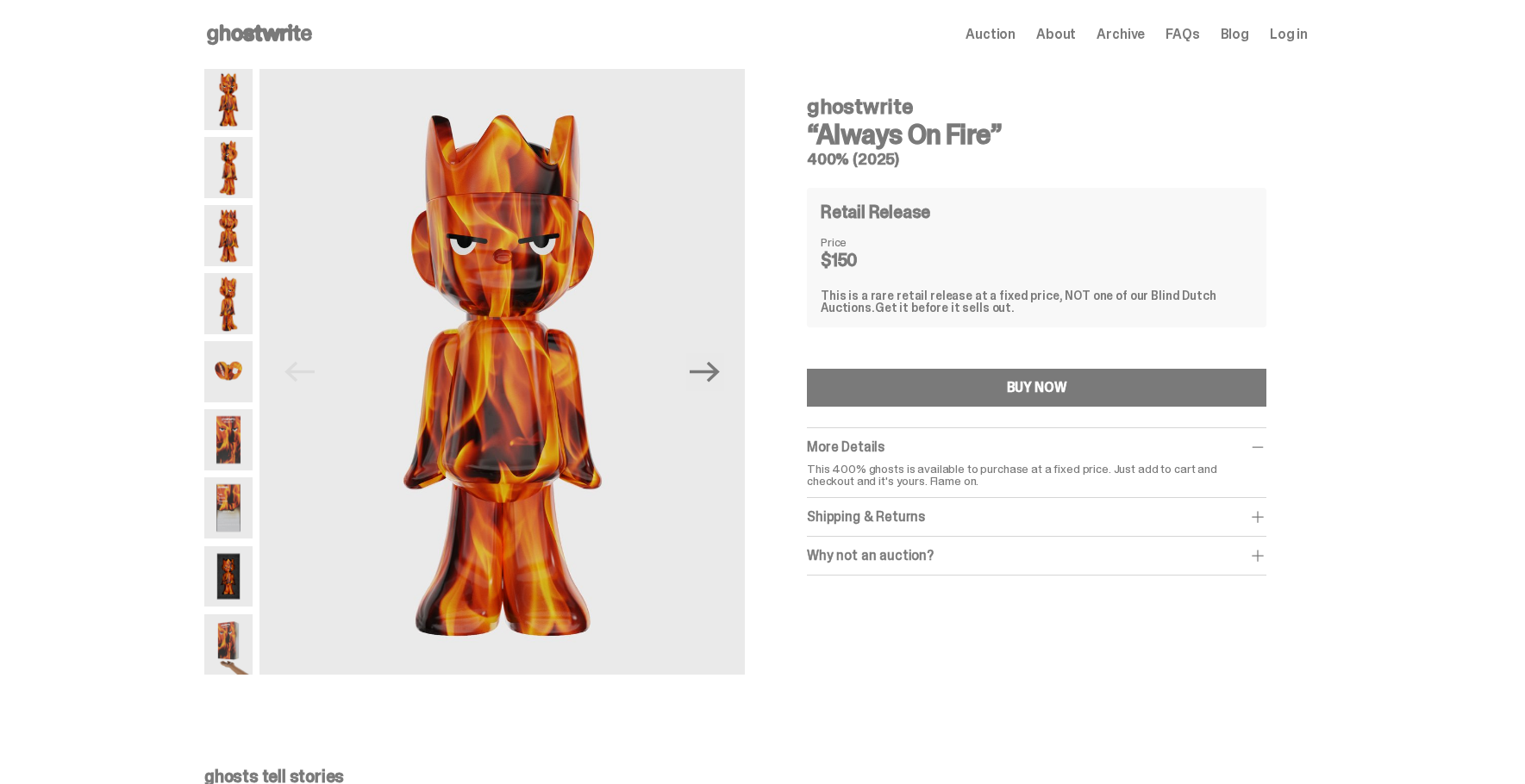
click at [250, 170] on img at bounding box center [229, 168] width 49 height 61
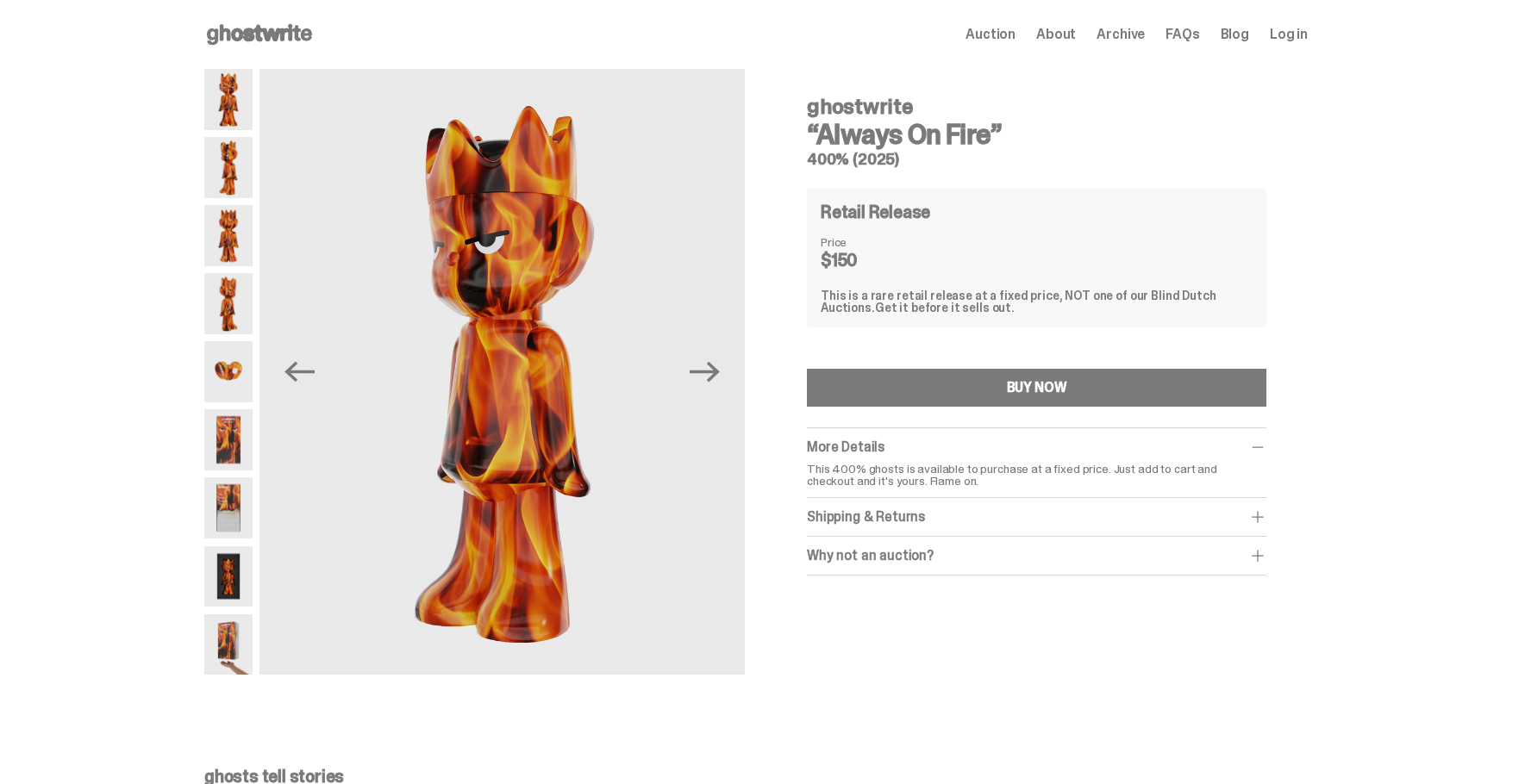
click at [250, 218] on img at bounding box center [229, 236] width 49 height 61
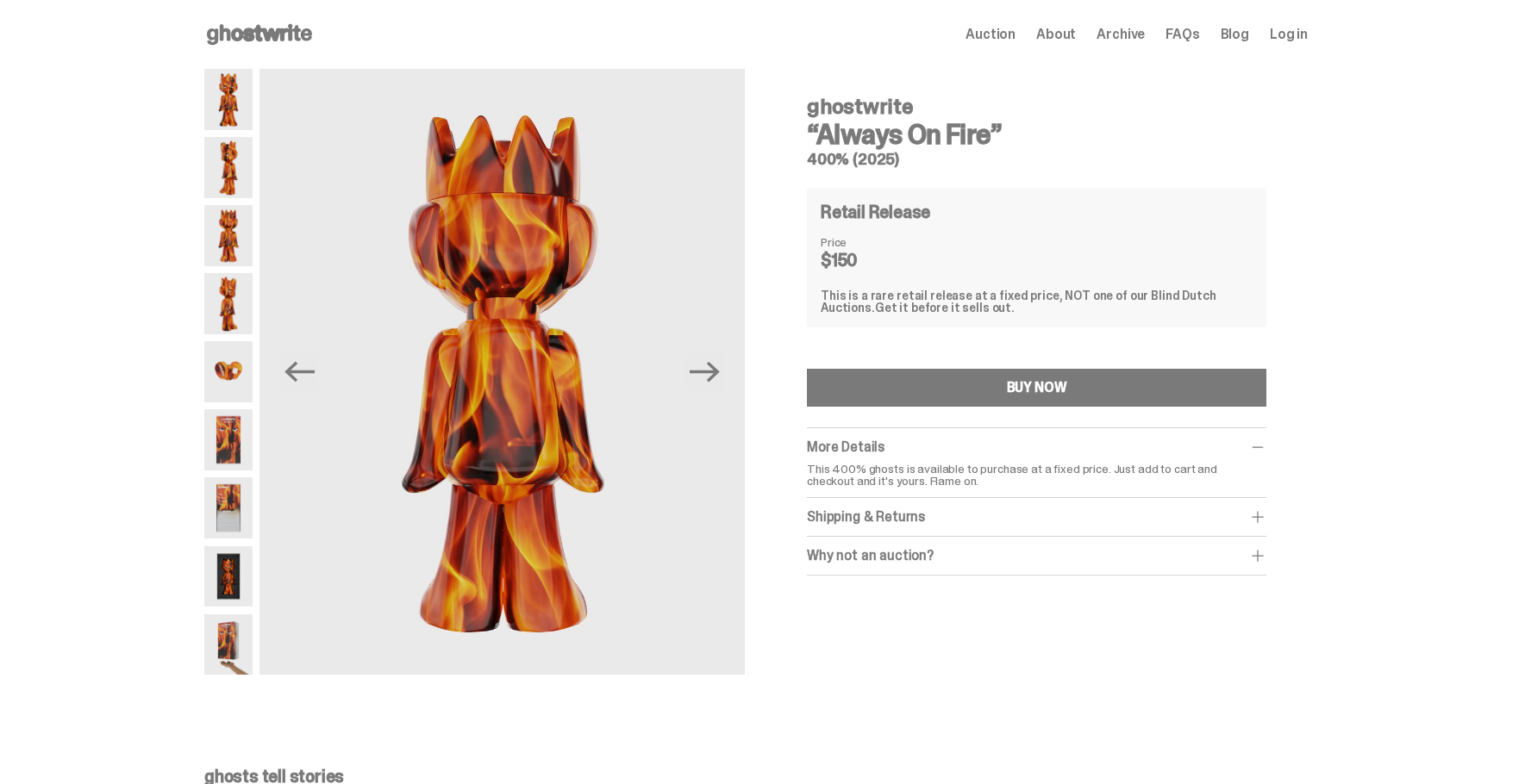
click at [239, 293] on img at bounding box center [229, 303] width 49 height 61
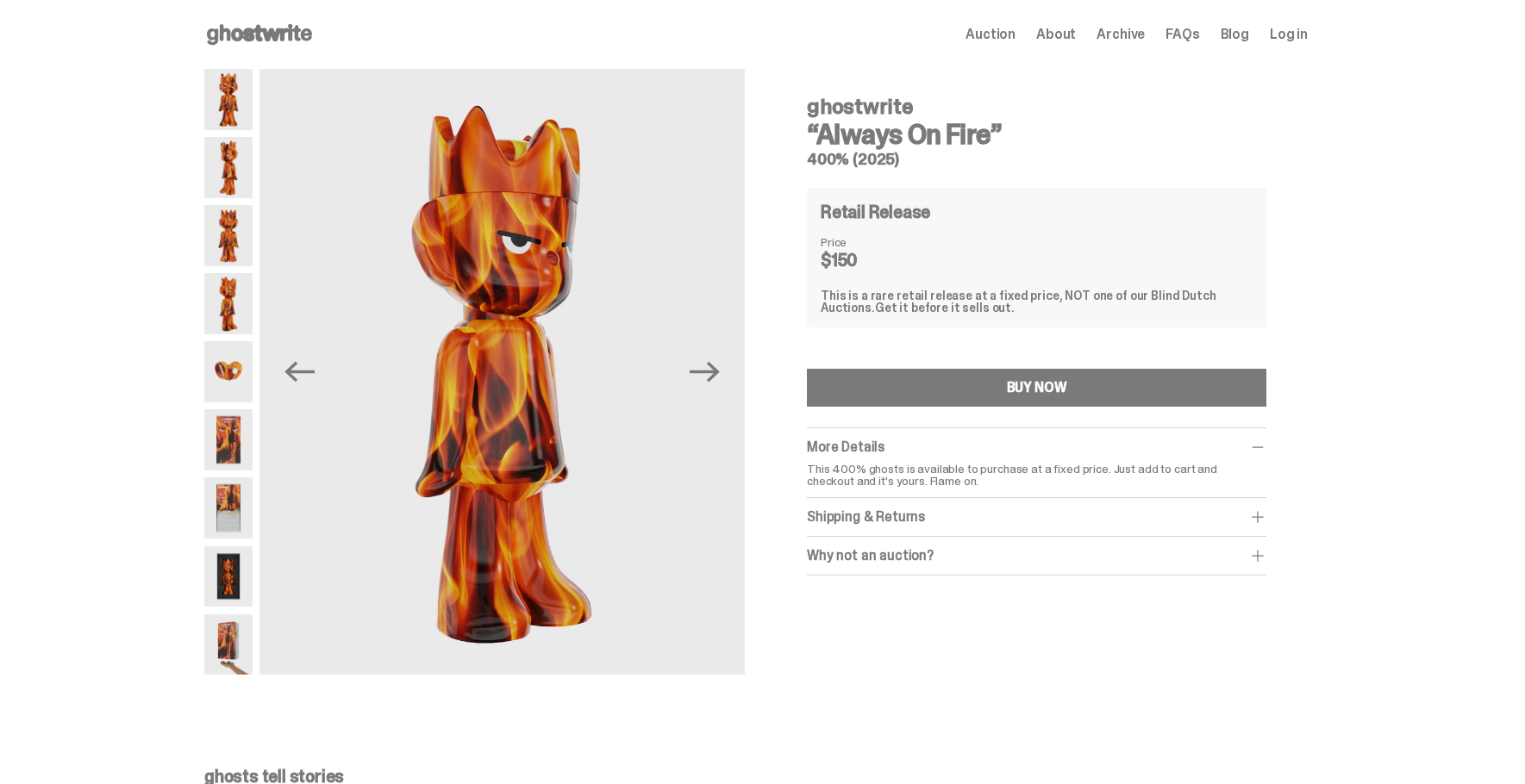
click at [236, 362] on img at bounding box center [229, 372] width 49 height 61
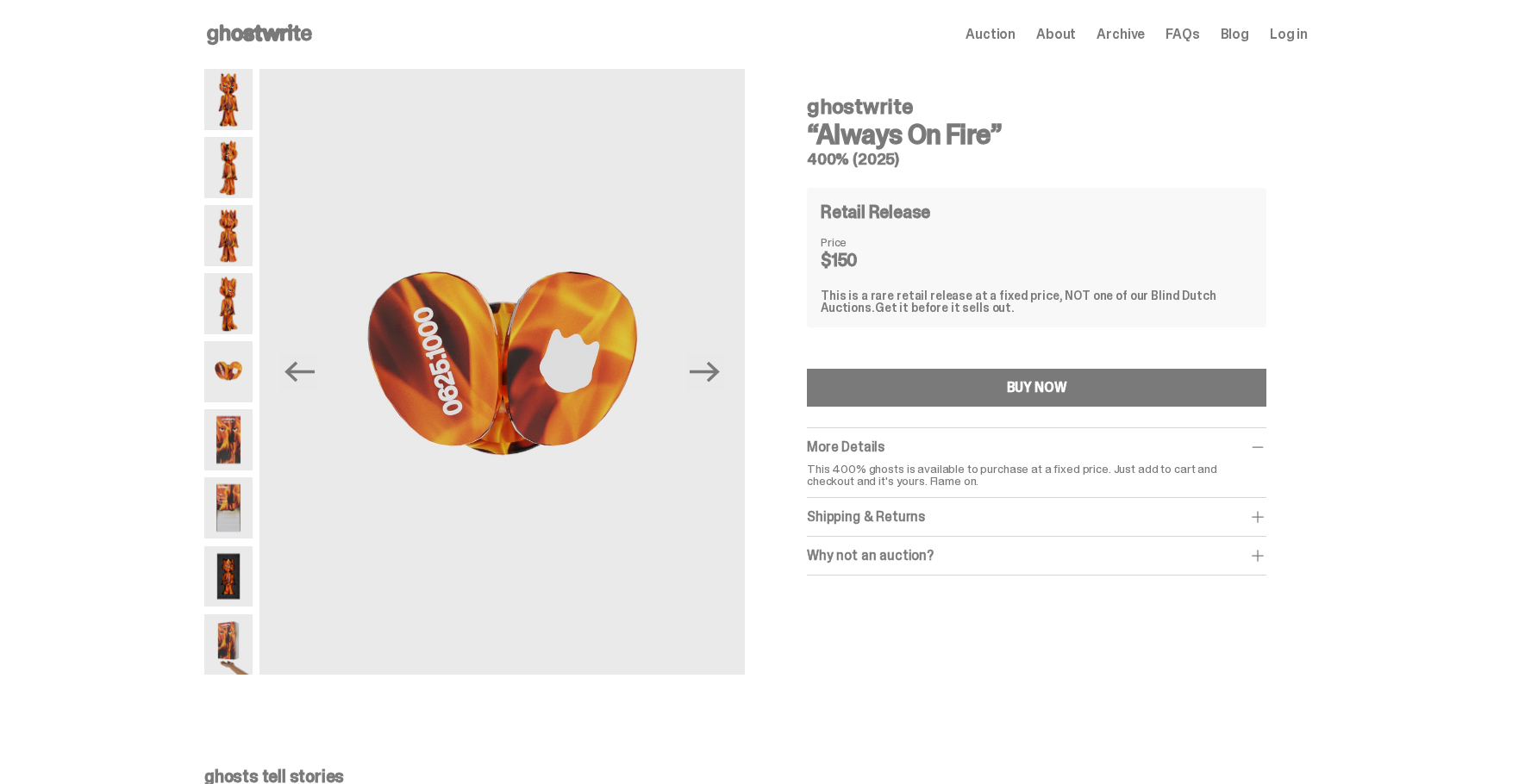
click at [241, 424] on img at bounding box center [229, 440] width 49 height 61
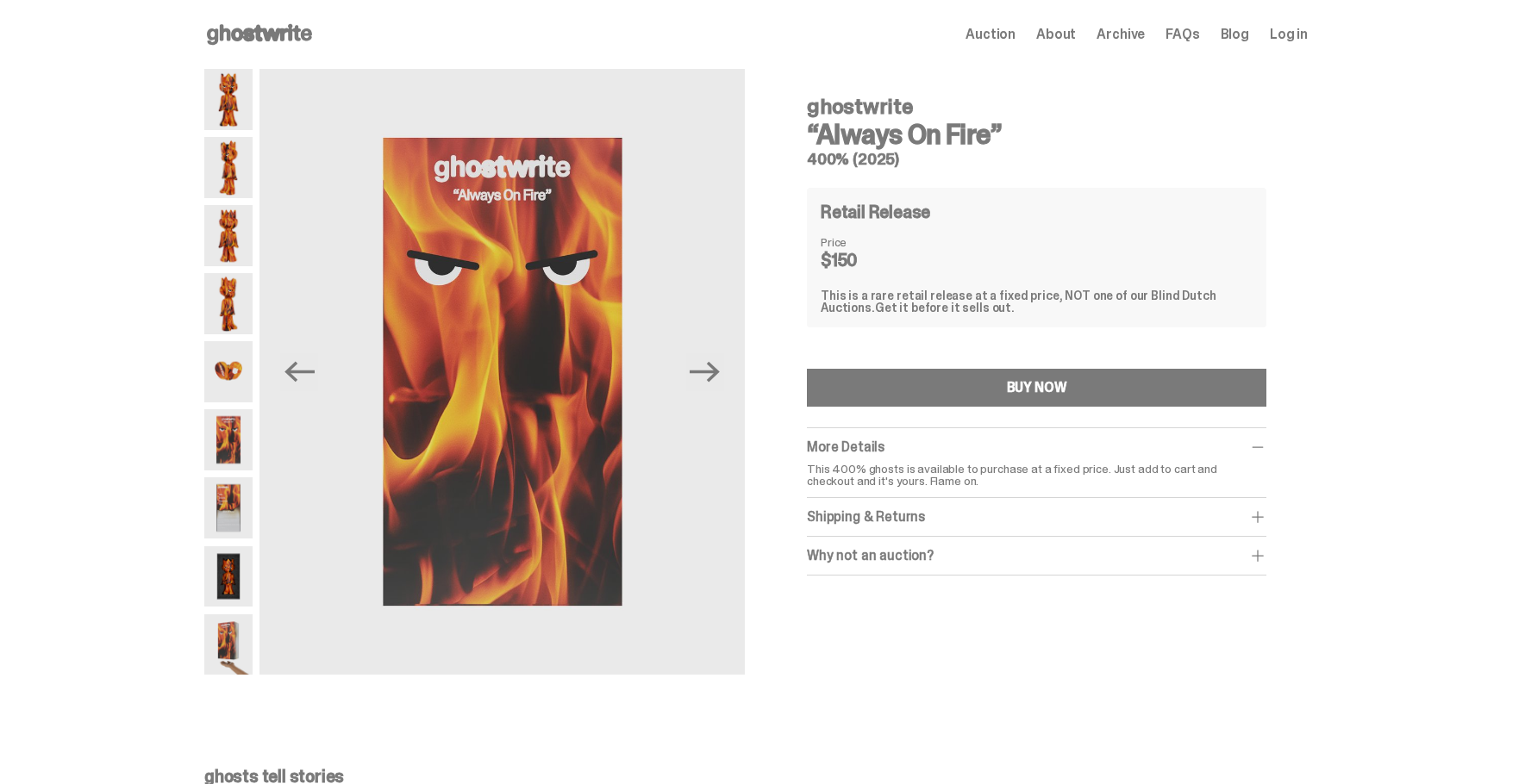
click at [1203, 520] on div "Shipping & Returns" at bounding box center [1036, 517] width 460 height 17
click at [1161, 596] on div "Why not an auction?" at bounding box center [1036, 594] width 460 height 17
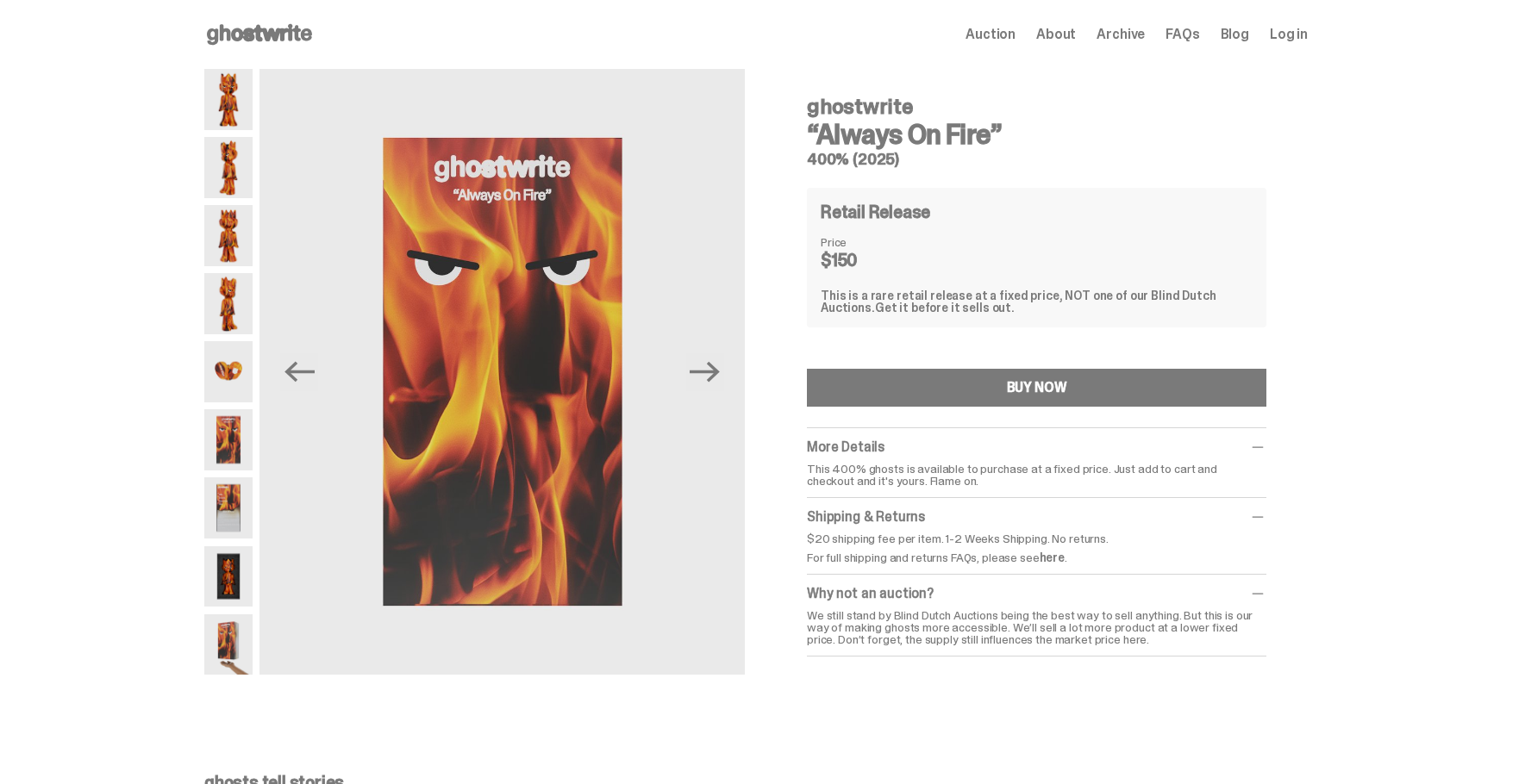
click at [1358, 389] on div "ghostwrite “Always On Fire” 400% (2025) Previous Next ghostwrite “Always On Fir…" at bounding box center [756, 380] width 1512 height 622
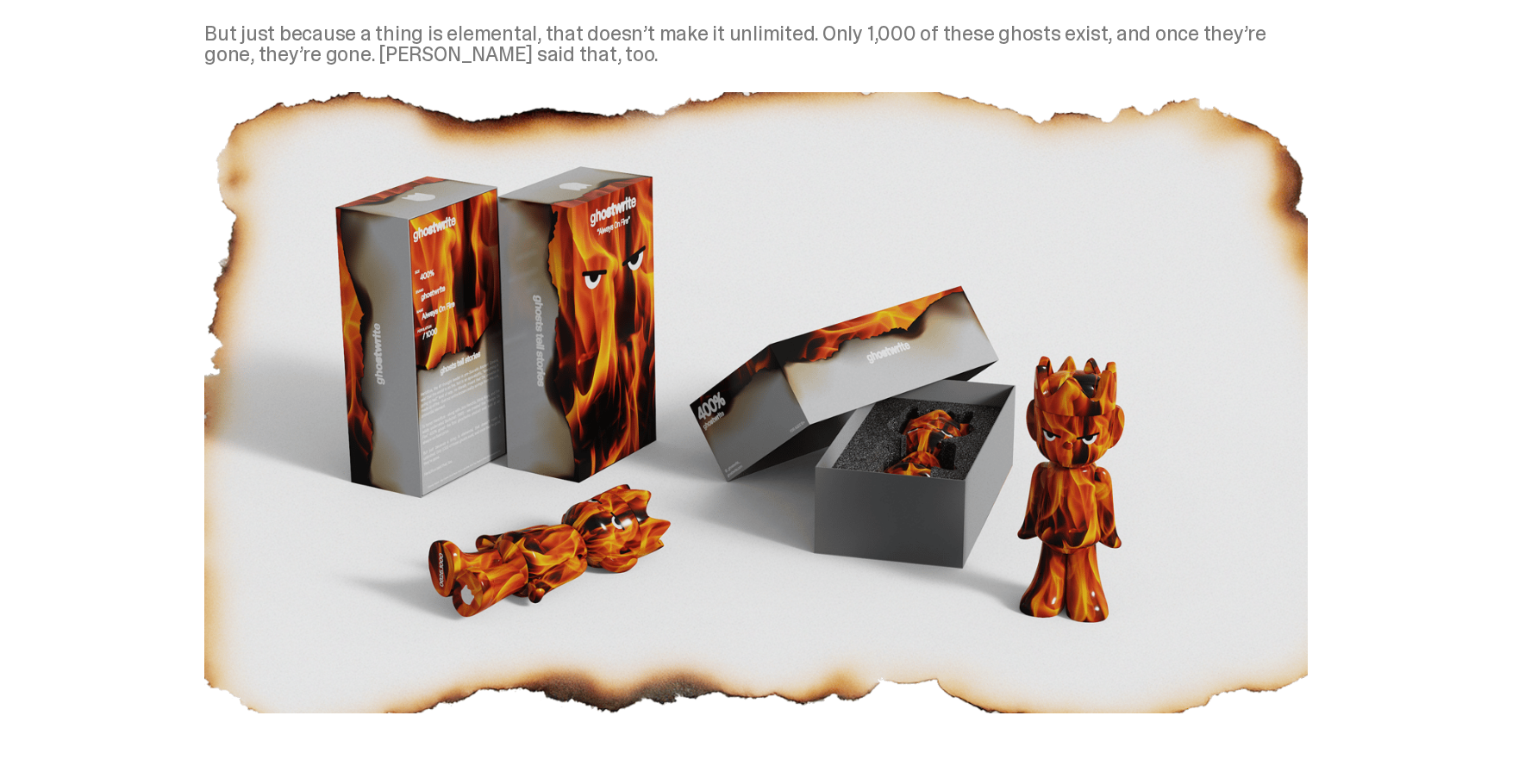
scroll to position [948, 0]
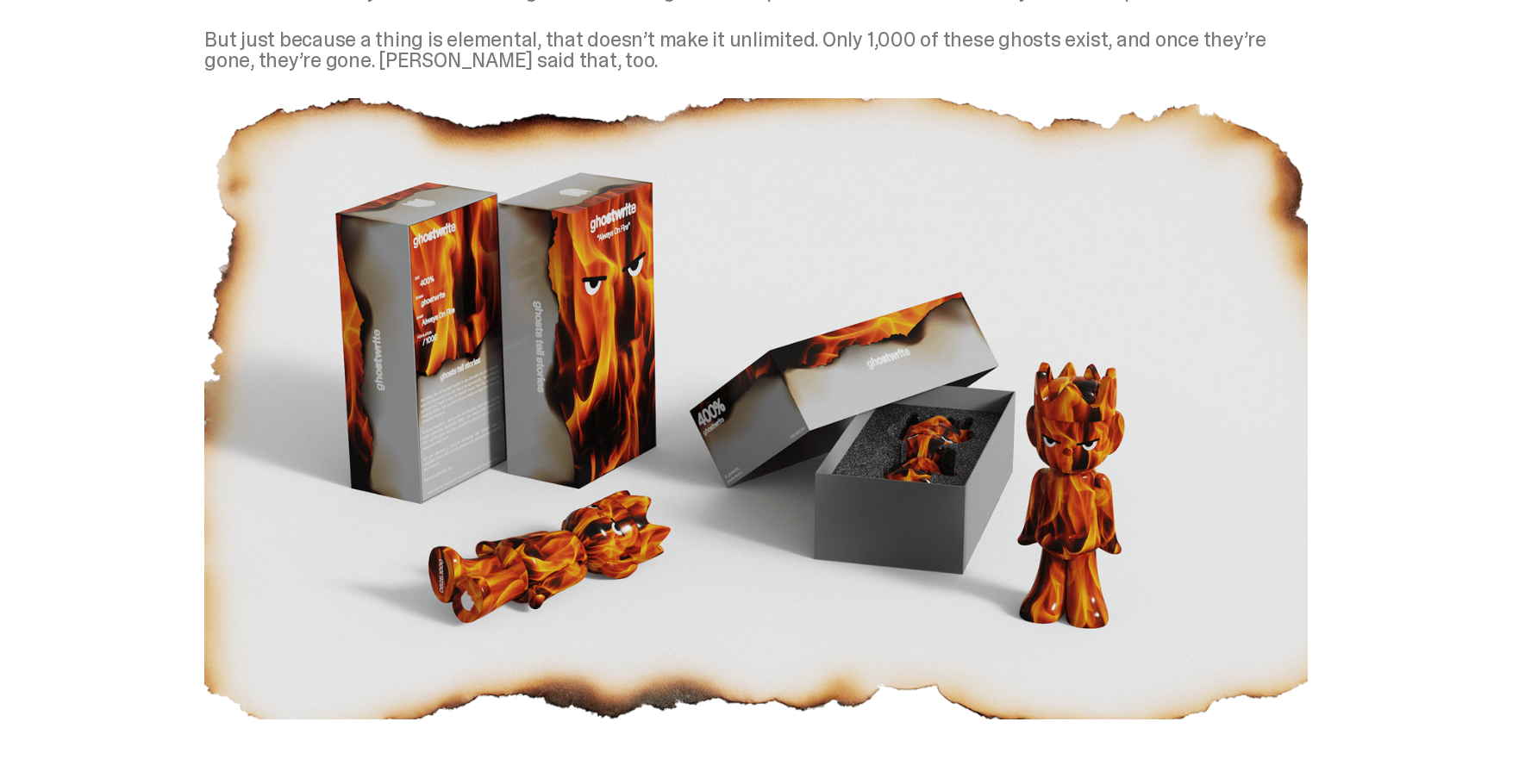
click at [57, 204] on div "ghosts tell stories Hericlitus, the #1 thought leader in pre-Socratic Ancient G…" at bounding box center [756, 273] width 1512 height 977
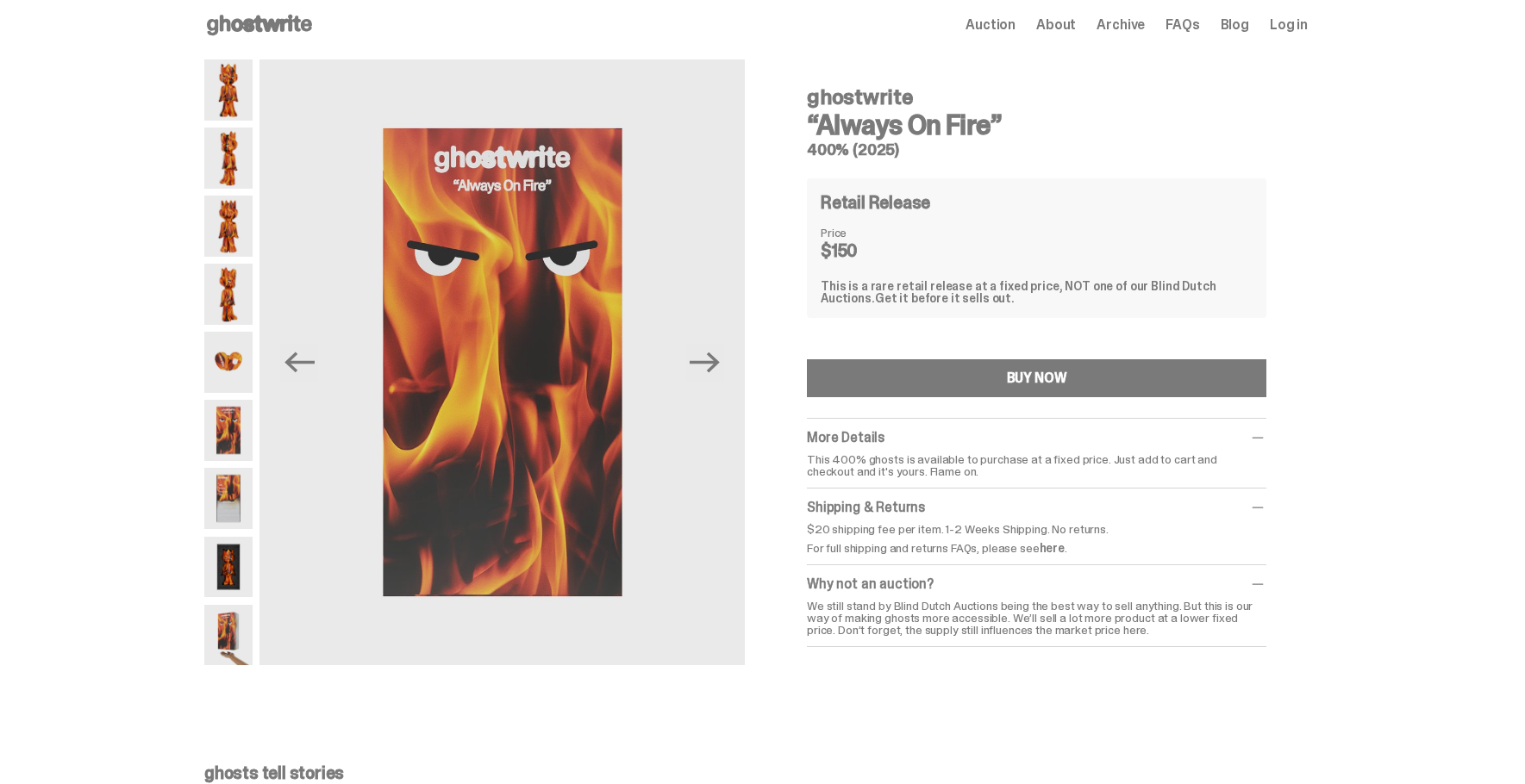
scroll to position [0, 0]
